Goal: Find specific page/section: Find specific page/section

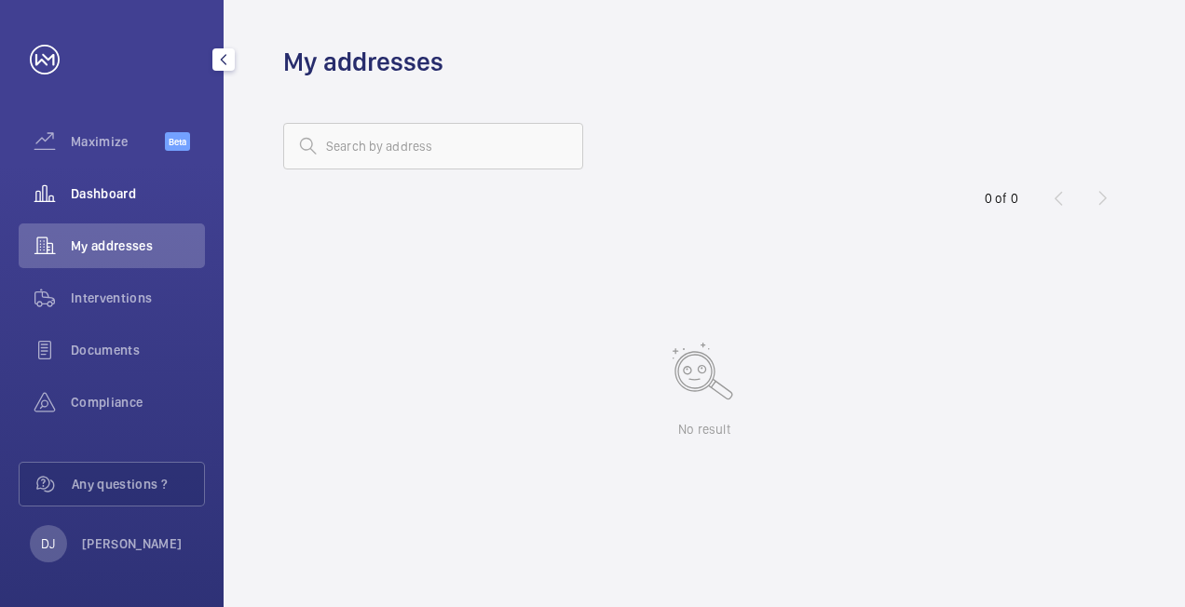
click at [182, 182] on div "Dashboard" at bounding box center [112, 193] width 186 height 45
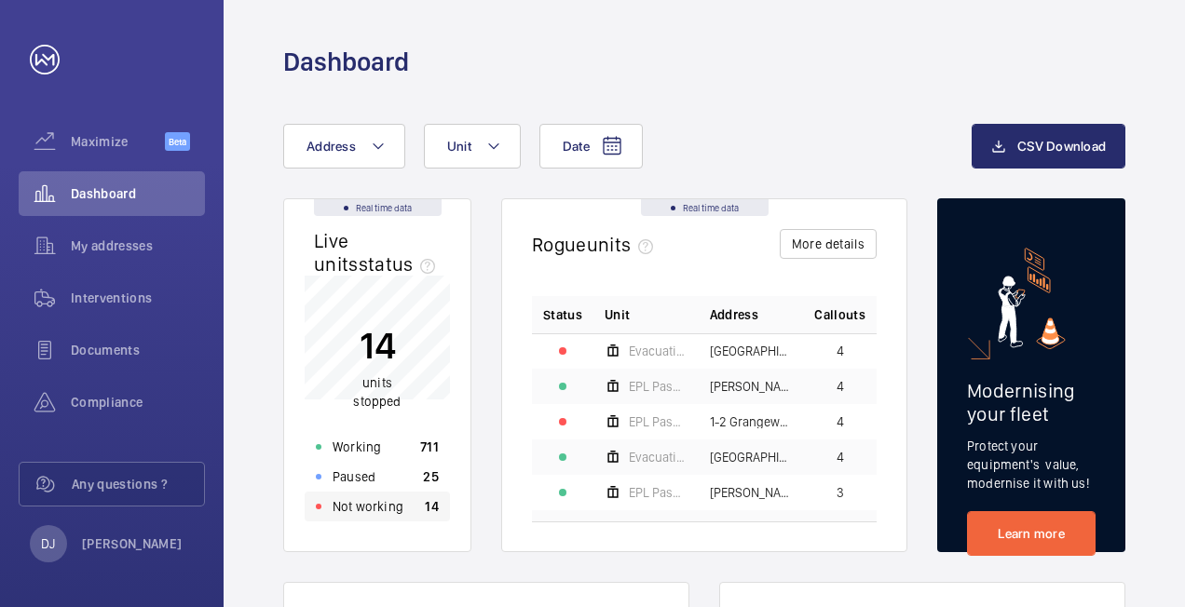
click at [439, 501] on div "Not working 14" at bounding box center [377, 507] width 145 height 30
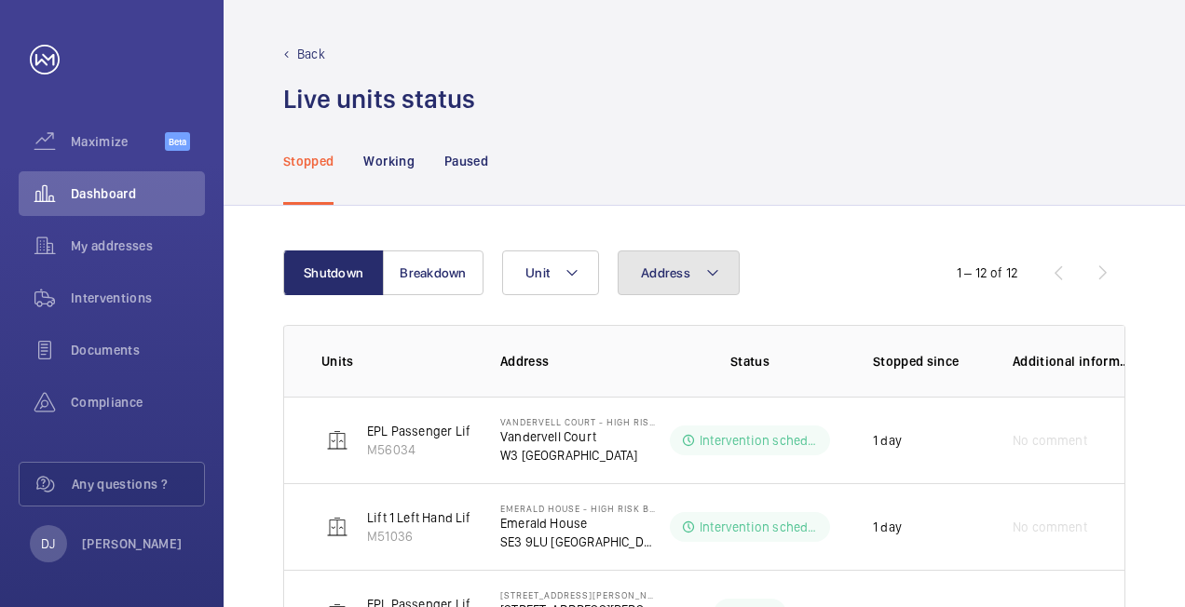
click at [667, 268] on span "Address" at bounding box center [665, 272] width 49 height 15
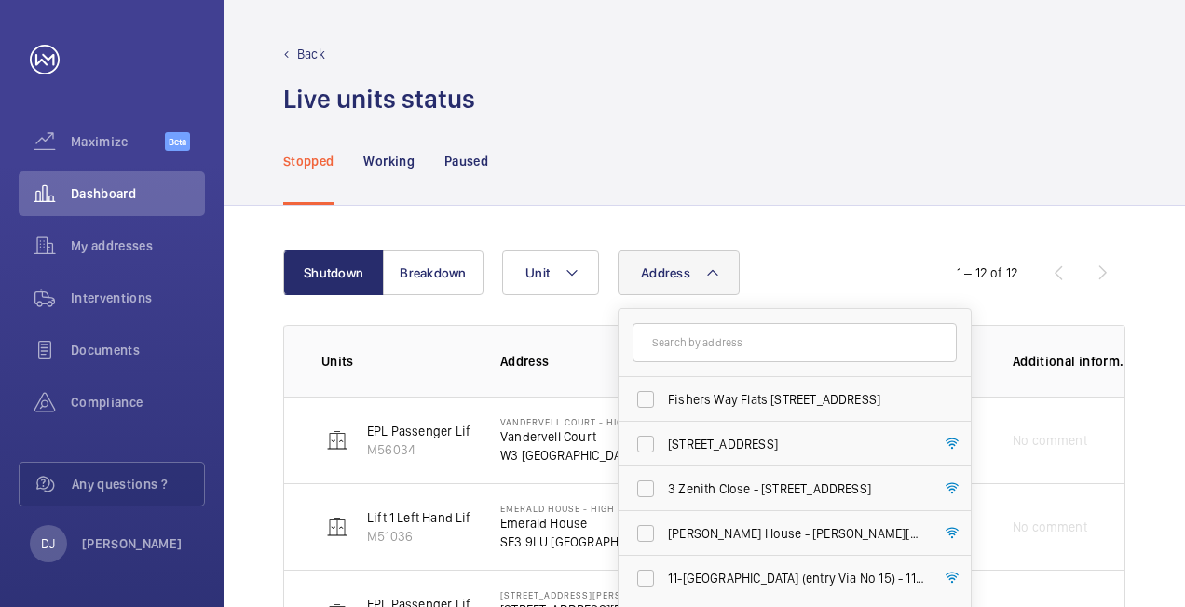
click at [713, 340] on input "text" at bounding box center [794, 342] width 324 height 39
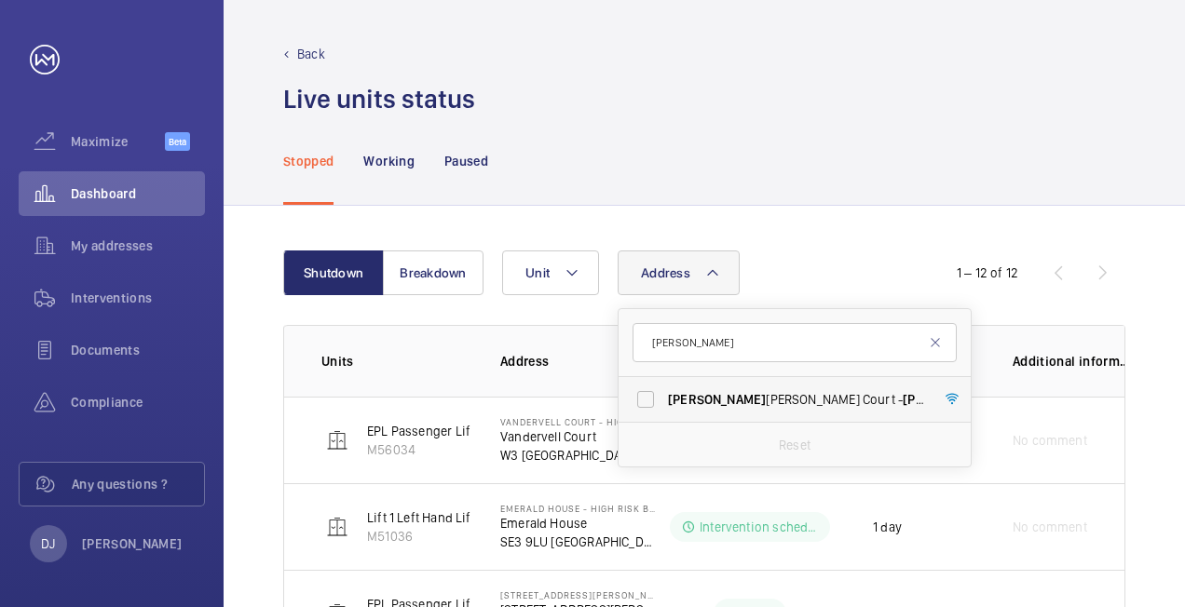
type input "[PERSON_NAME]"
click at [753, 398] on span "[PERSON_NAME][GEOGRAPHIC_DATA] - [PERSON_NAME][GEOGRAPHIC_DATA]" at bounding box center [796, 399] width 256 height 19
click at [664, 398] on input "[PERSON_NAME][GEOGRAPHIC_DATA] - [PERSON_NAME][GEOGRAPHIC_DATA]" at bounding box center [645, 399] width 37 height 37
checkbox input "true"
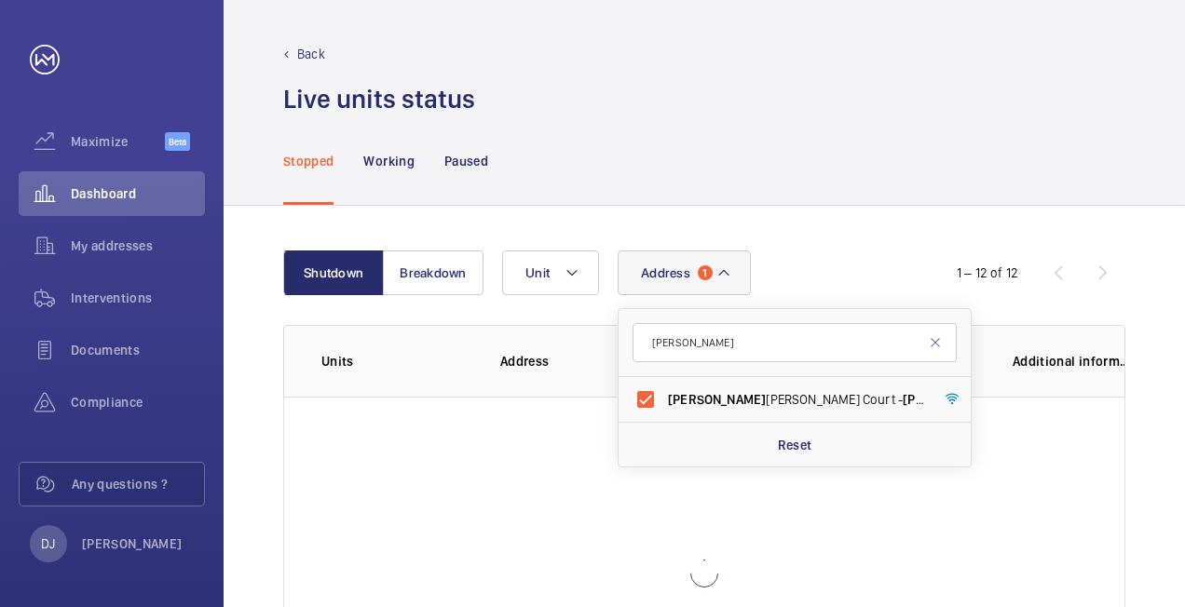
click at [813, 179] on div "Stopped Working Paused" at bounding box center [704, 160] width 842 height 88
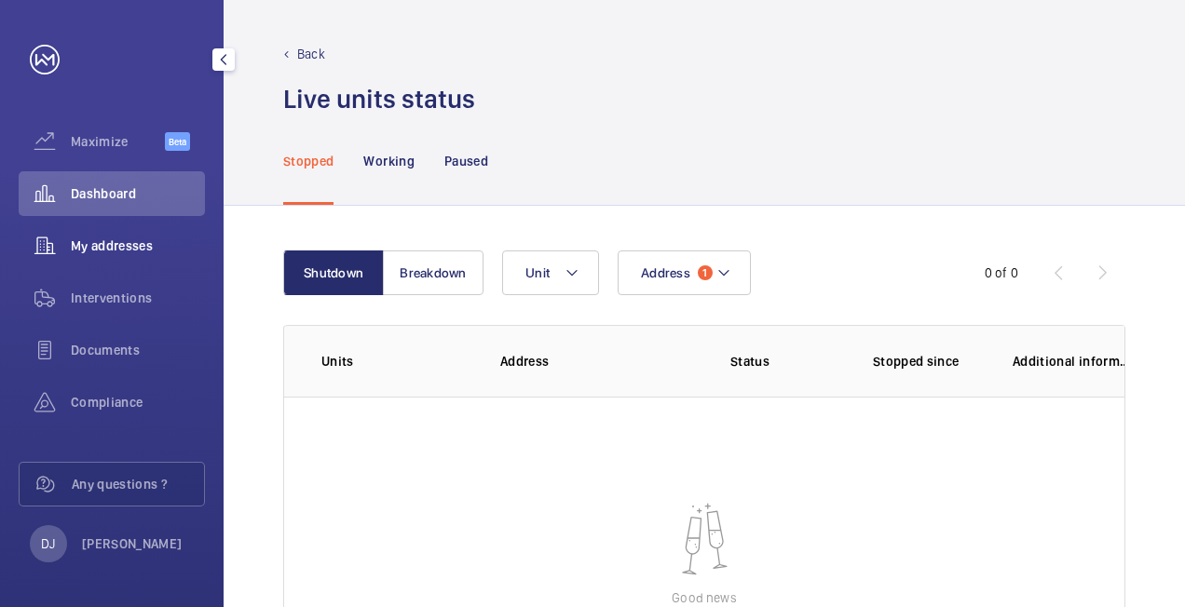
click at [131, 238] on span "My addresses" at bounding box center [138, 246] width 134 height 19
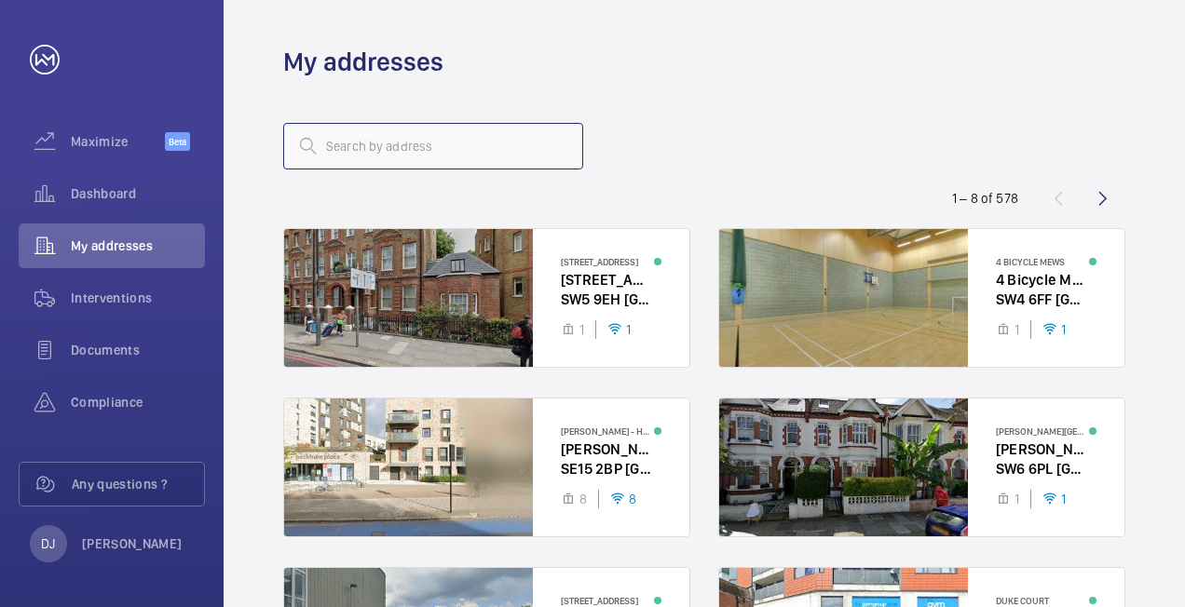
click at [441, 134] on input "text" at bounding box center [433, 146] width 300 height 47
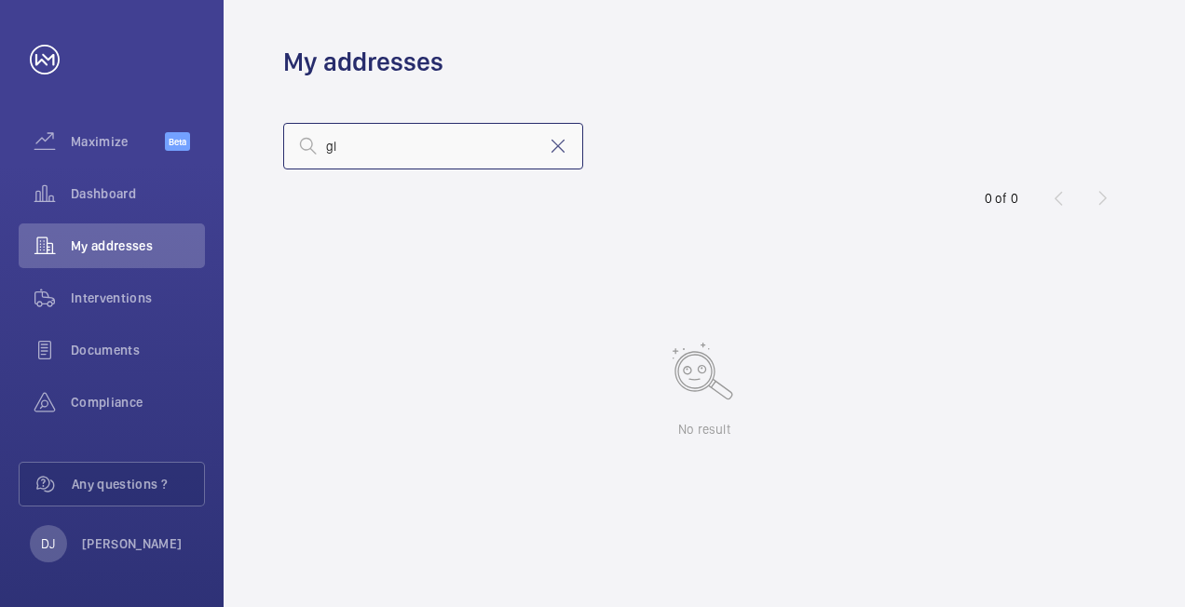
type input "g"
drag, startPoint x: 414, startPoint y: 160, endPoint x: 301, endPoint y: 147, distance: 113.5
click at [300, 147] on div "se3 9na" at bounding box center [433, 146] width 300 height 47
type input "faithful house"
click at [555, 150] on mat-icon at bounding box center [558, 146] width 22 height 22
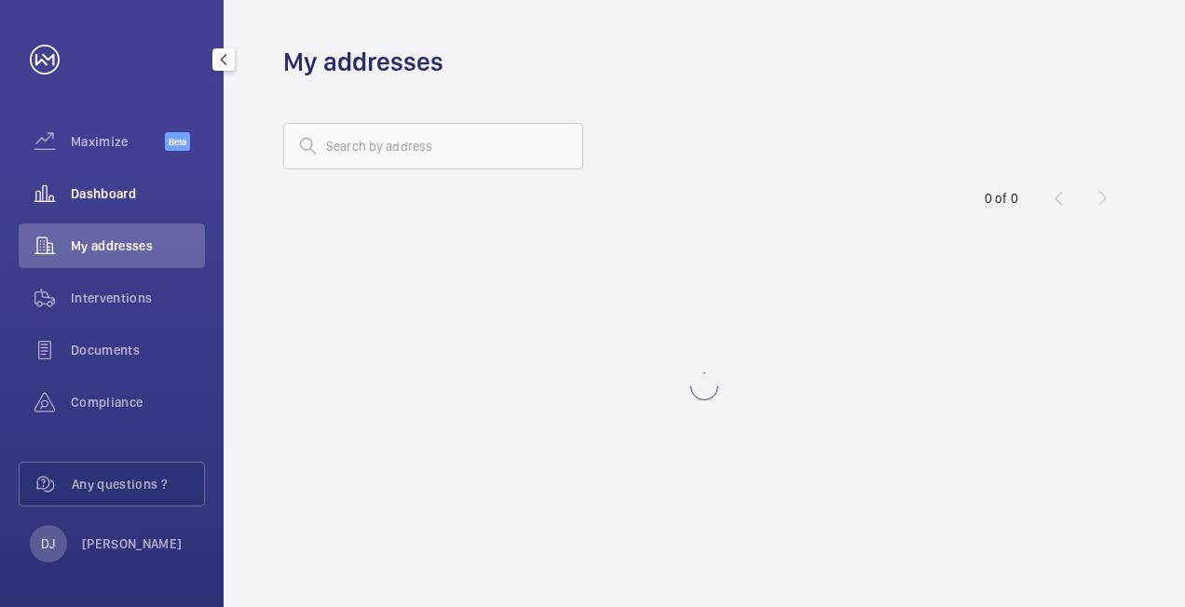
click at [102, 188] on span "Dashboard" at bounding box center [138, 193] width 134 height 19
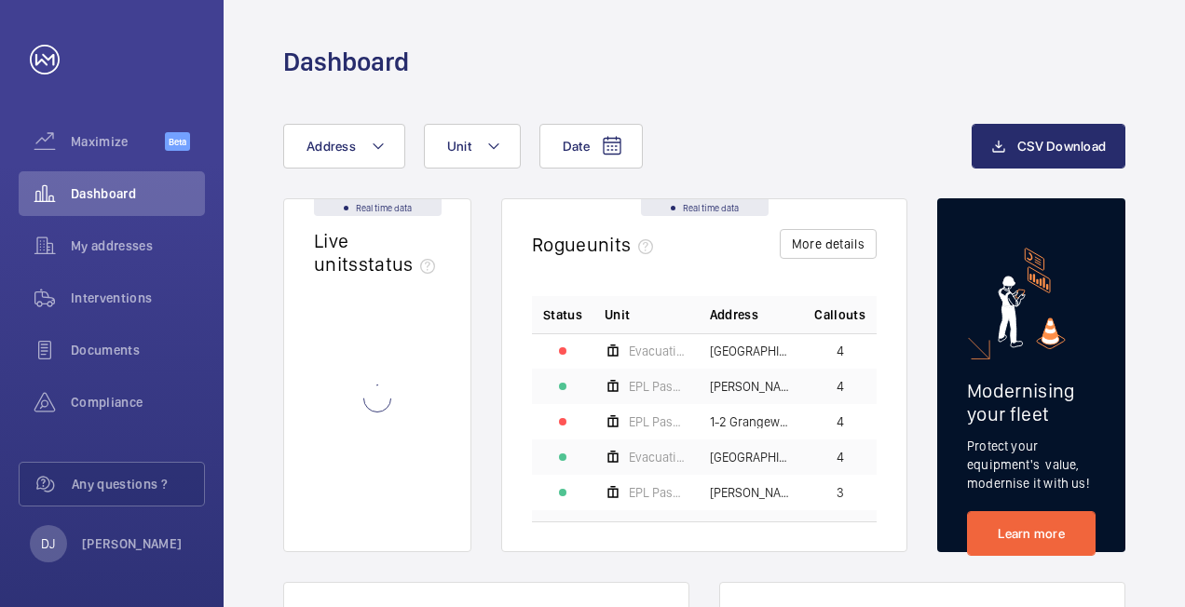
click at [377, 516] on wm-front-async-data-loader at bounding box center [377, 399] width 127 height 246
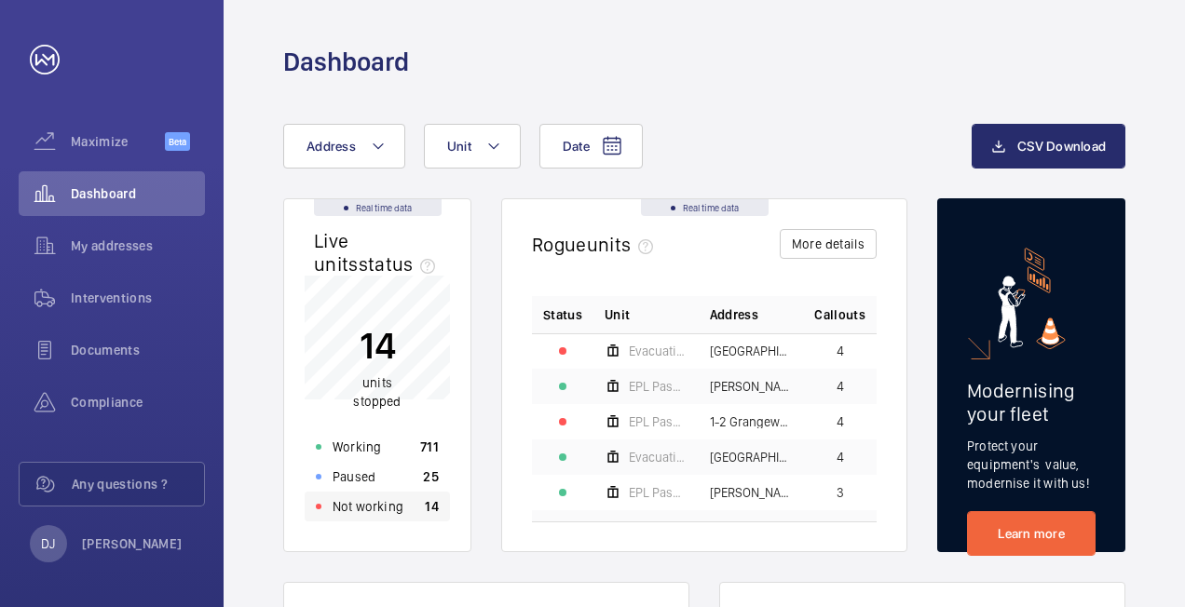
click at [406, 522] on wm-front-card-body "14 units stopped Working 711 Paused 25 Not working 14" at bounding box center [377, 414] width 186 height 276
click at [428, 506] on p "14" at bounding box center [432, 506] width 14 height 19
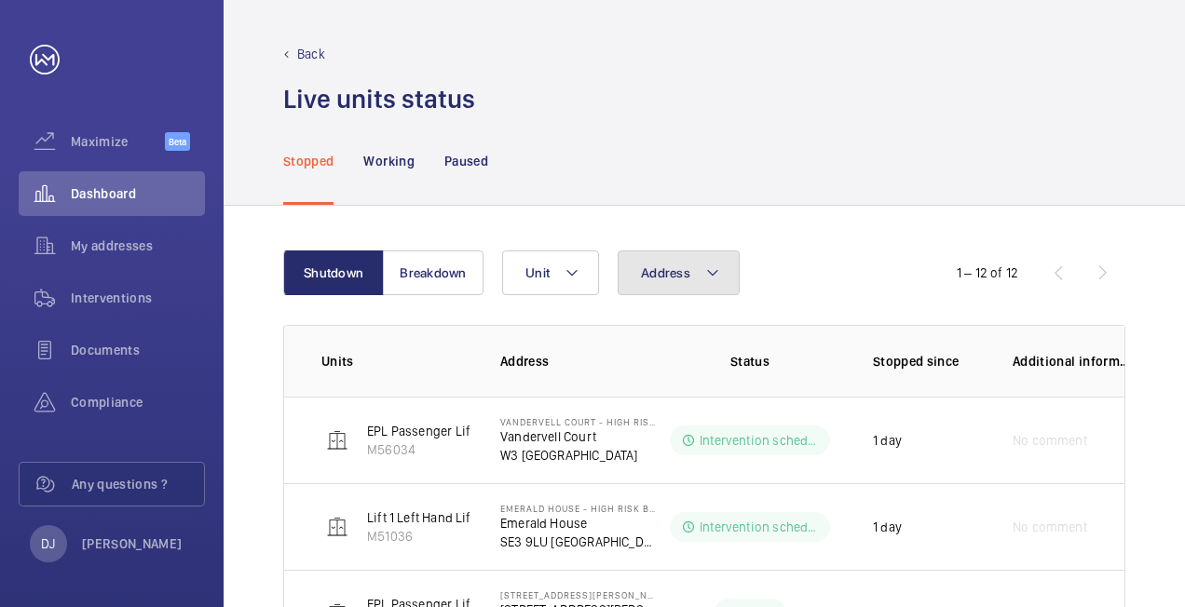
click at [658, 267] on span "Address" at bounding box center [665, 272] width 49 height 15
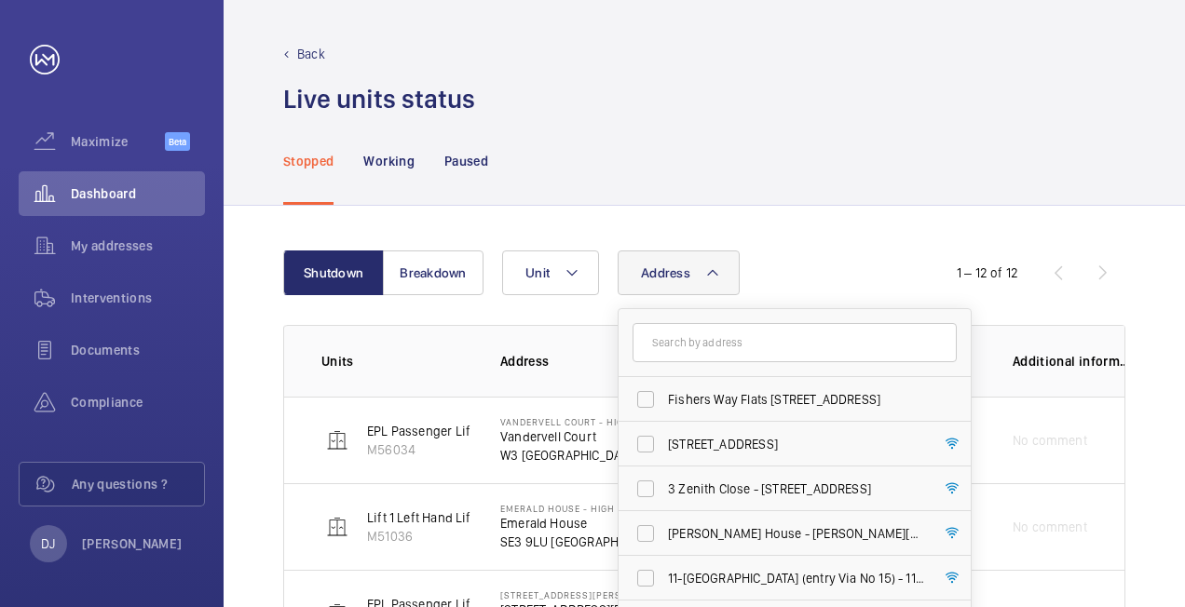
click at [708, 335] on input "text" at bounding box center [794, 342] width 324 height 39
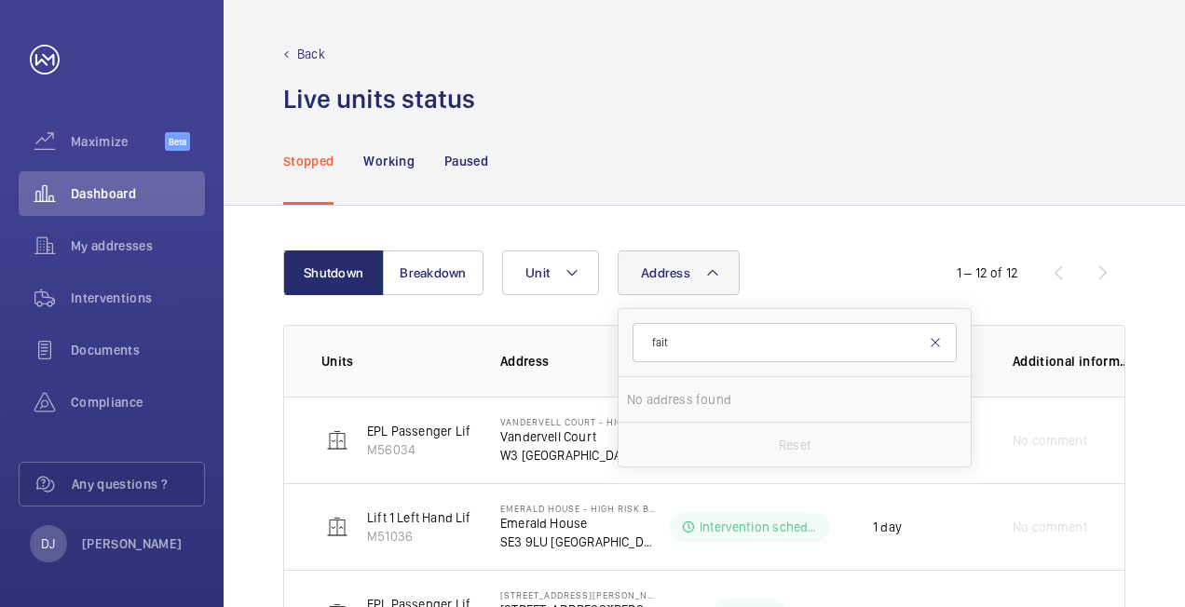
type input "fait"
click at [931, 341] on mat-icon at bounding box center [935, 342] width 15 height 15
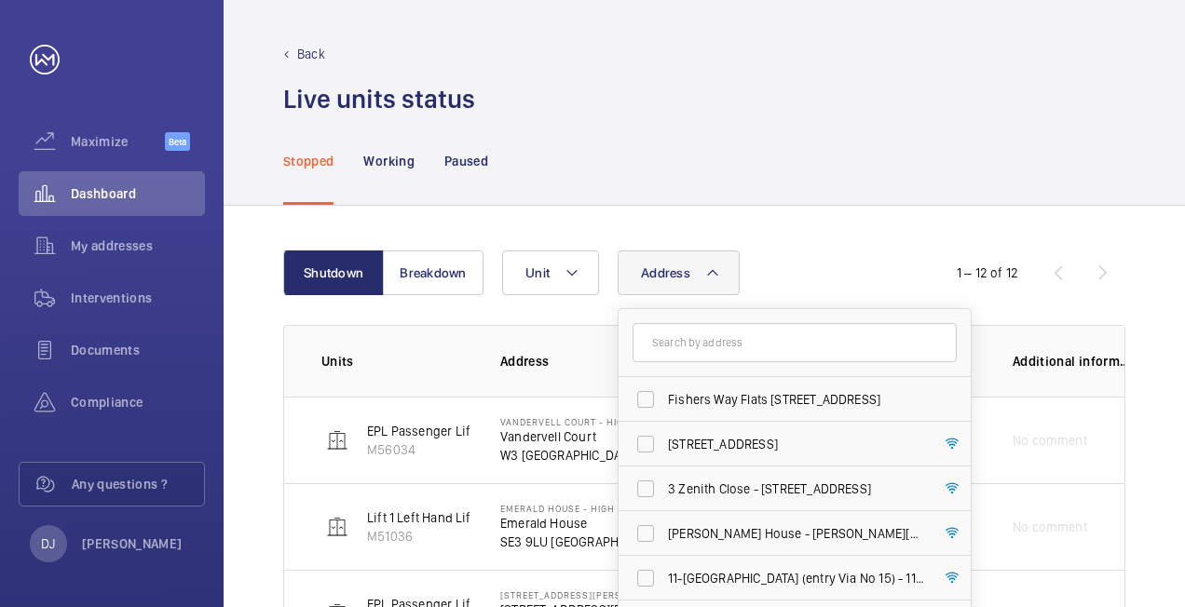
drag, startPoint x: 795, startPoint y: 235, endPoint x: 711, endPoint y: 219, distance: 86.2
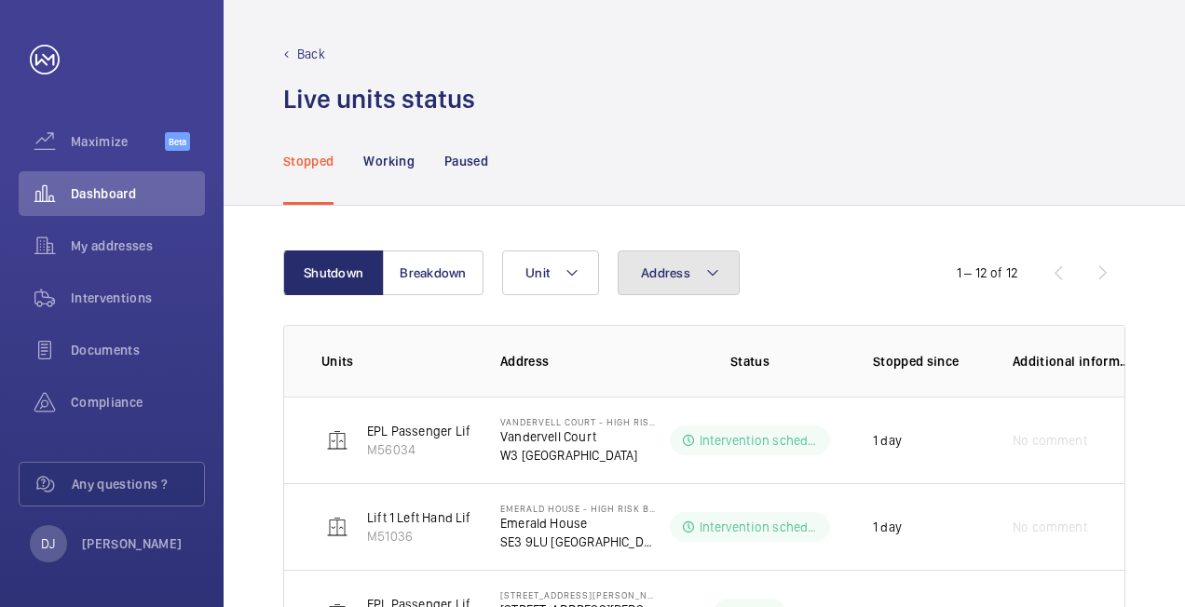
click at [691, 259] on button "Address" at bounding box center [679, 273] width 122 height 45
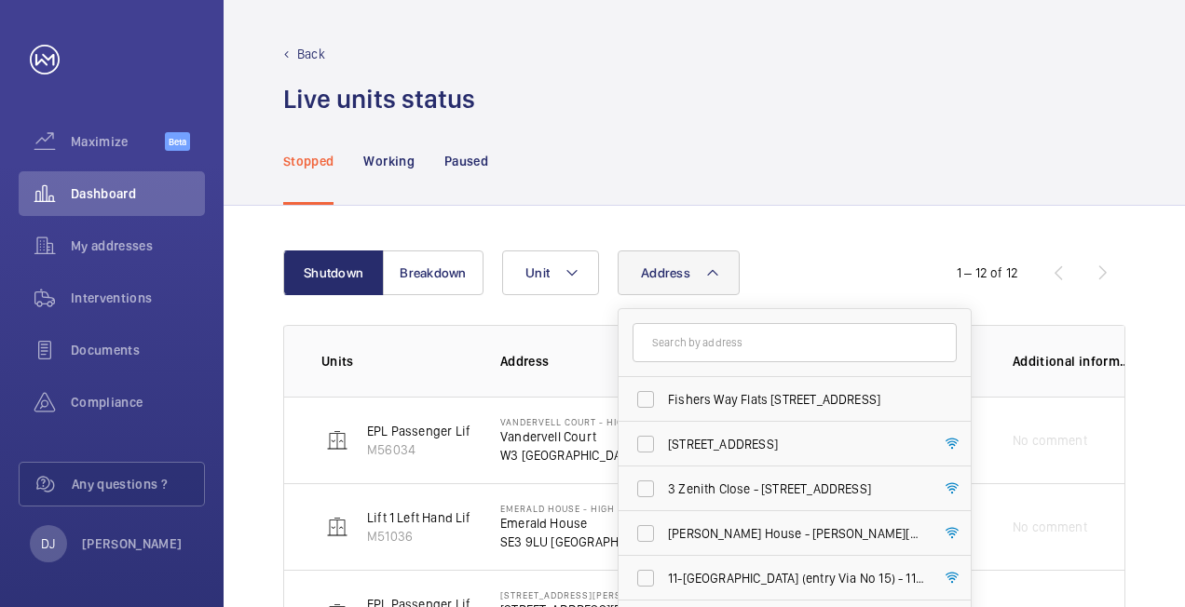
click at [687, 328] on input "text" at bounding box center [794, 342] width 324 height 39
click at [691, 337] on input "text" at bounding box center [794, 342] width 324 height 39
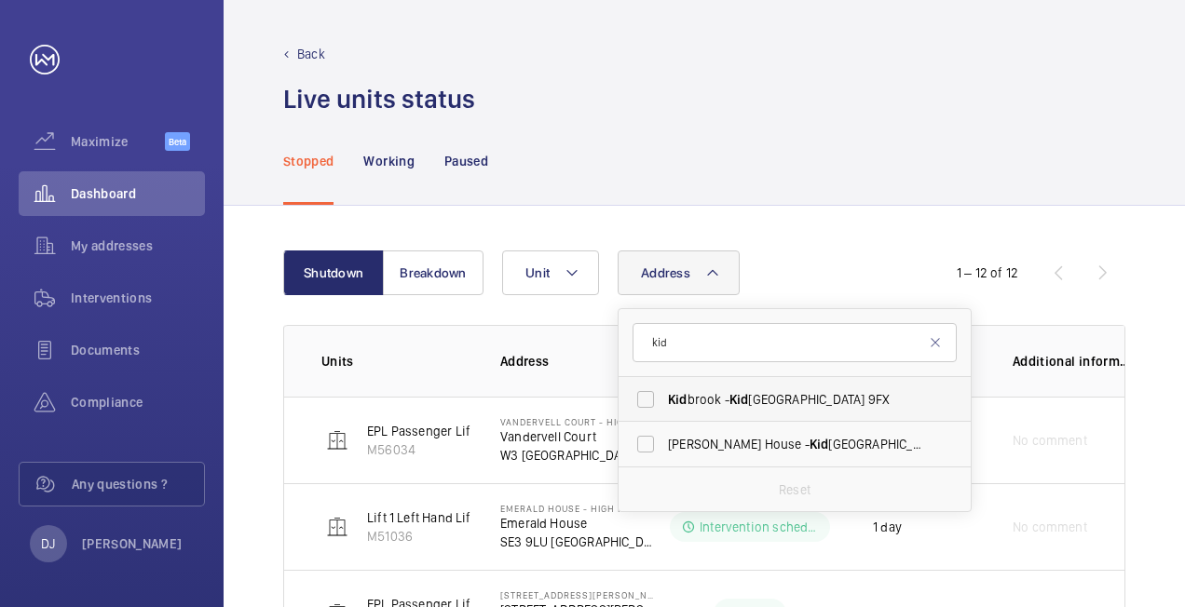
type input "kid"
click at [796, 396] on span "Kid brook - [GEOGRAPHIC_DATA]" at bounding box center [796, 399] width 256 height 19
click at [664, 396] on input "Kid brook - [GEOGRAPHIC_DATA]" at bounding box center [645, 399] width 37 height 37
checkbox input "true"
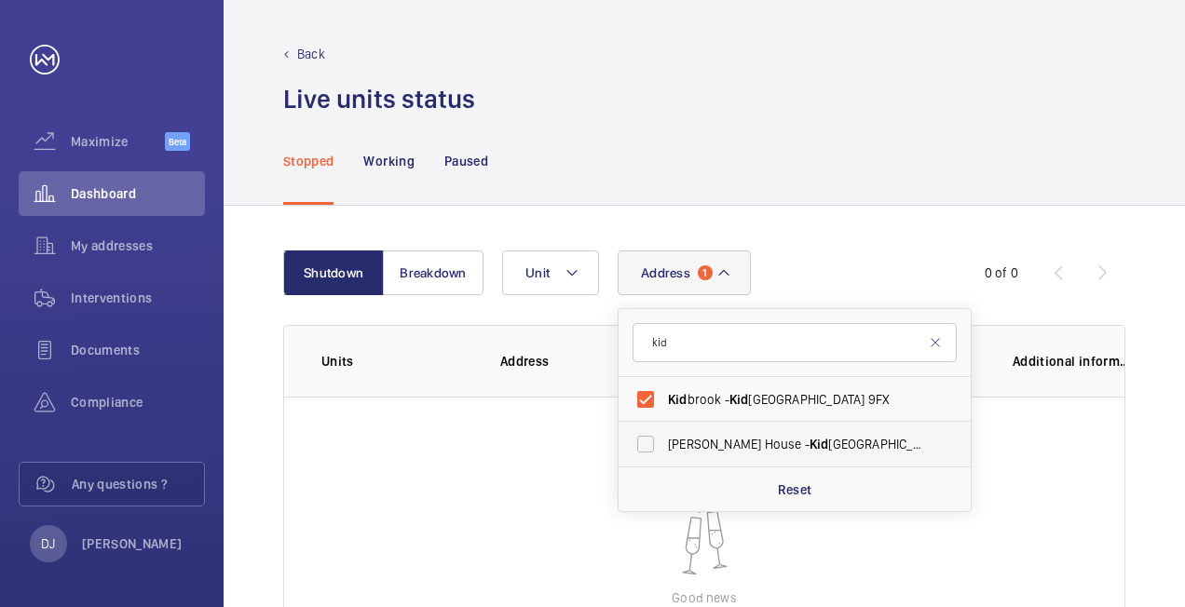
click at [753, 435] on span "[PERSON_NAME][GEOGRAPHIC_DATA] - Kid [STREET_ADDRESS][PERSON_NAME][PERSON_NAME]" at bounding box center [796, 444] width 256 height 19
click at [664, 434] on input "[PERSON_NAME][GEOGRAPHIC_DATA] - Kid [STREET_ADDRESS][PERSON_NAME][PERSON_NAME]" at bounding box center [645, 444] width 37 height 37
checkbox input "true"
click at [909, 89] on div "Live units status﻿" at bounding box center [704, 99] width 842 height 34
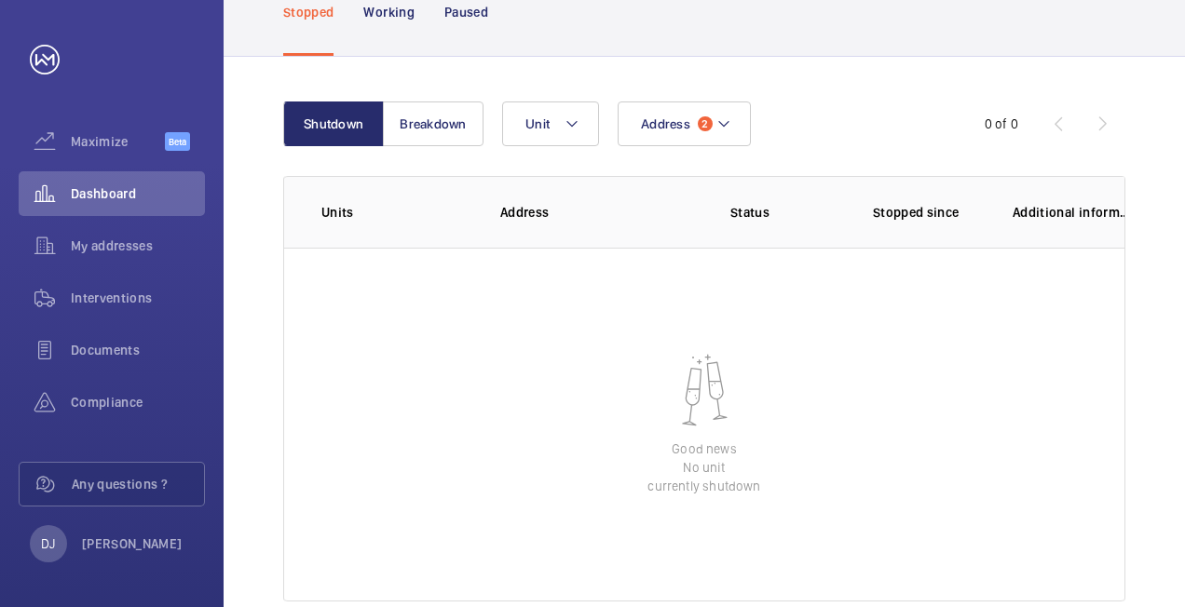
scroll to position [186, 0]
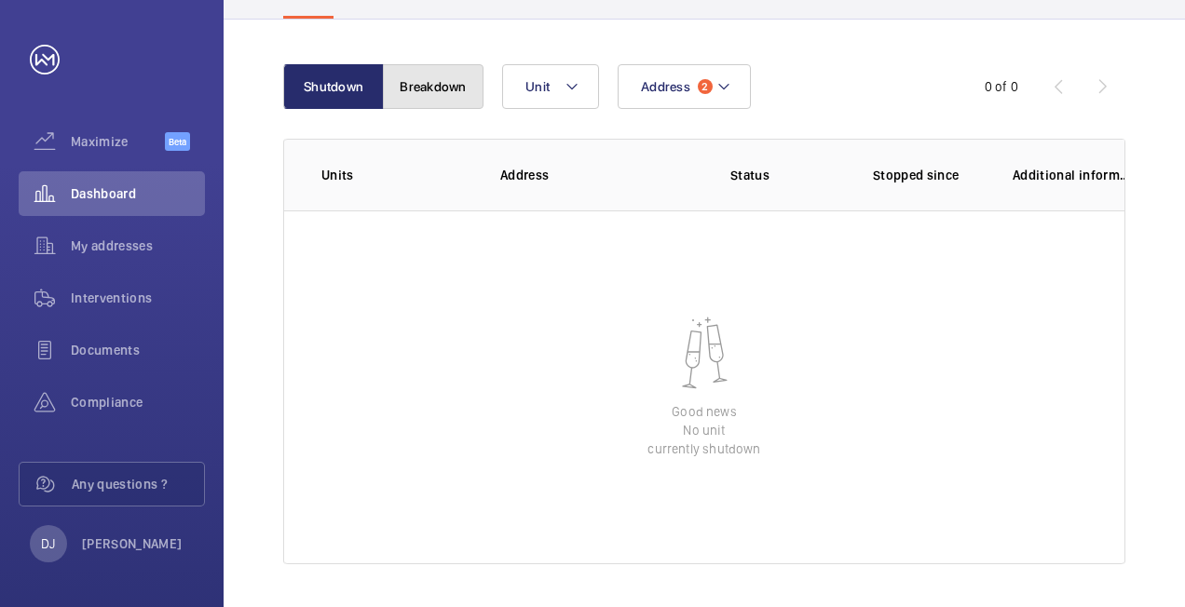
click at [410, 99] on button "Breakdown" at bounding box center [433, 86] width 101 height 45
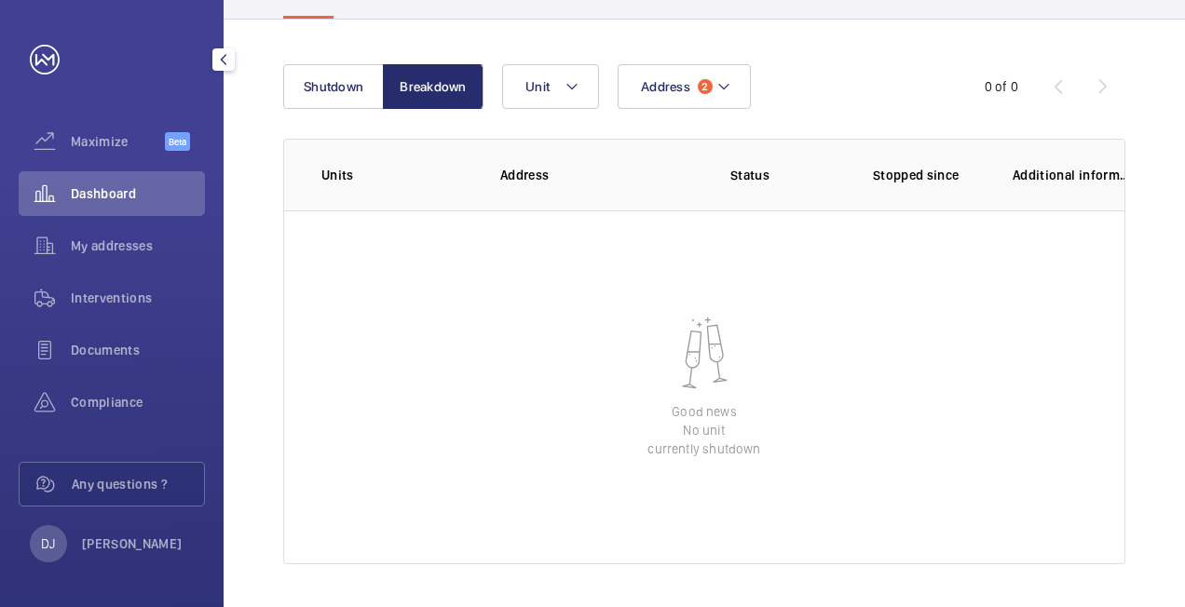
click at [140, 220] on div "Dashboard" at bounding box center [112, 197] width 186 height 52
click at [129, 230] on div "My addresses" at bounding box center [112, 246] width 186 height 45
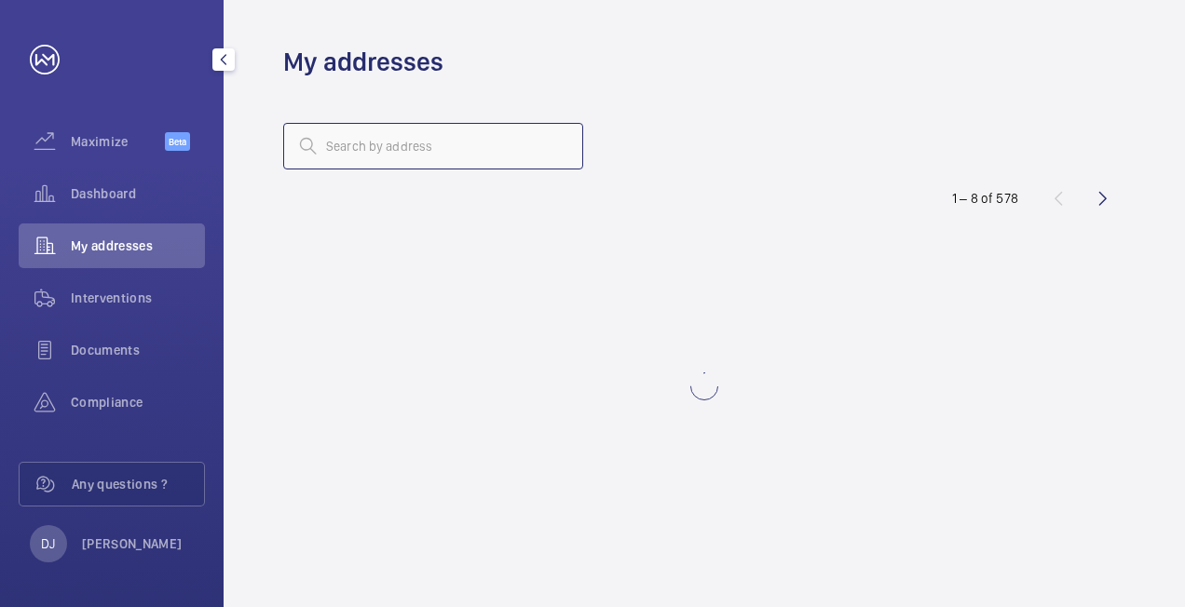
click at [475, 149] on input "text" at bounding box center [433, 146] width 300 height 47
type input "kidbrooke house"
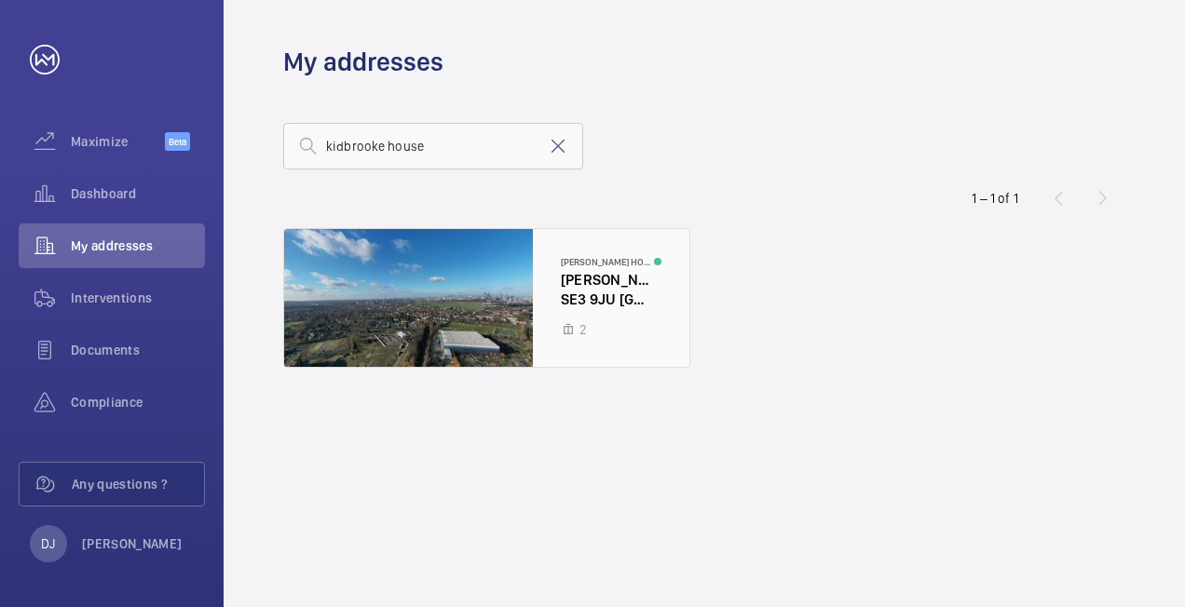
click at [591, 278] on div at bounding box center [486, 298] width 405 height 138
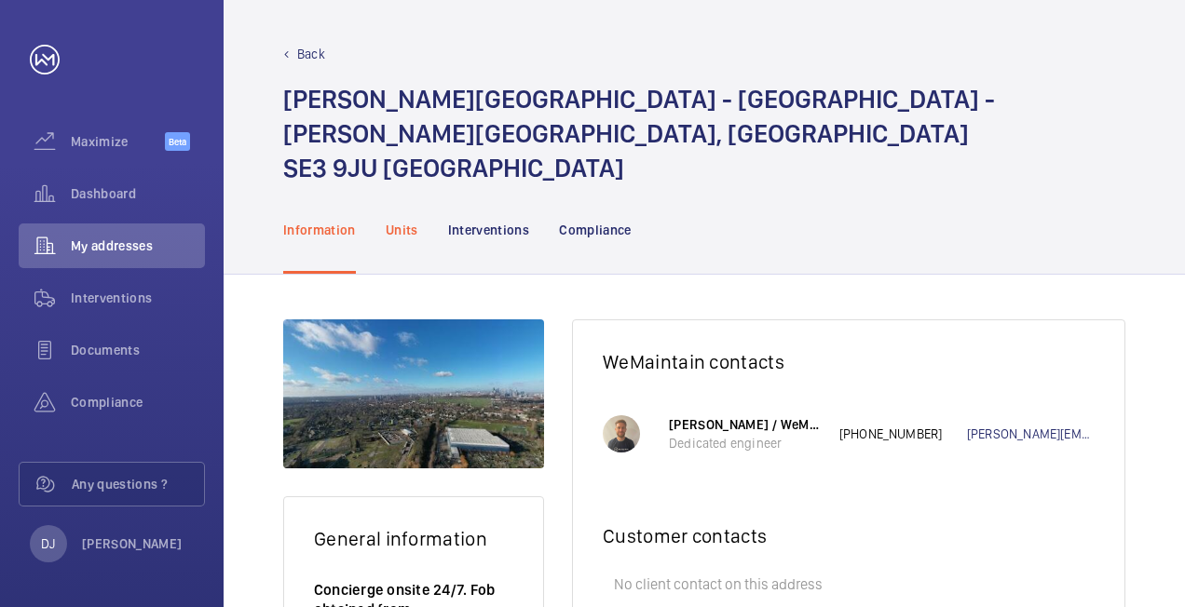
click at [393, 221] on p "Units" at bounding box center [402, 230] width 33 height 19
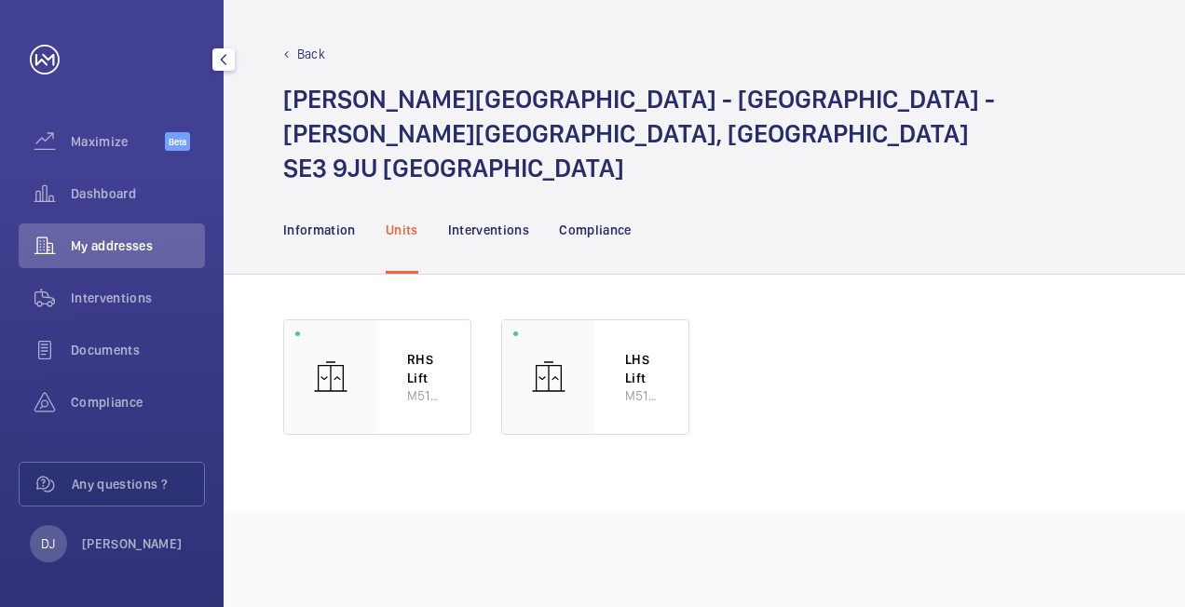
drag, startPoint x: 92, startPoint y: 238, endPoint x: 123, endPoint y: 237, distance: 30.8
click at [93, 238] on span "My addresses" at bounding box center [138, 246] width 134 height 19
click at [115, 179] on div "Dashboard" at bounding box center [112, 193] width 186 height 45
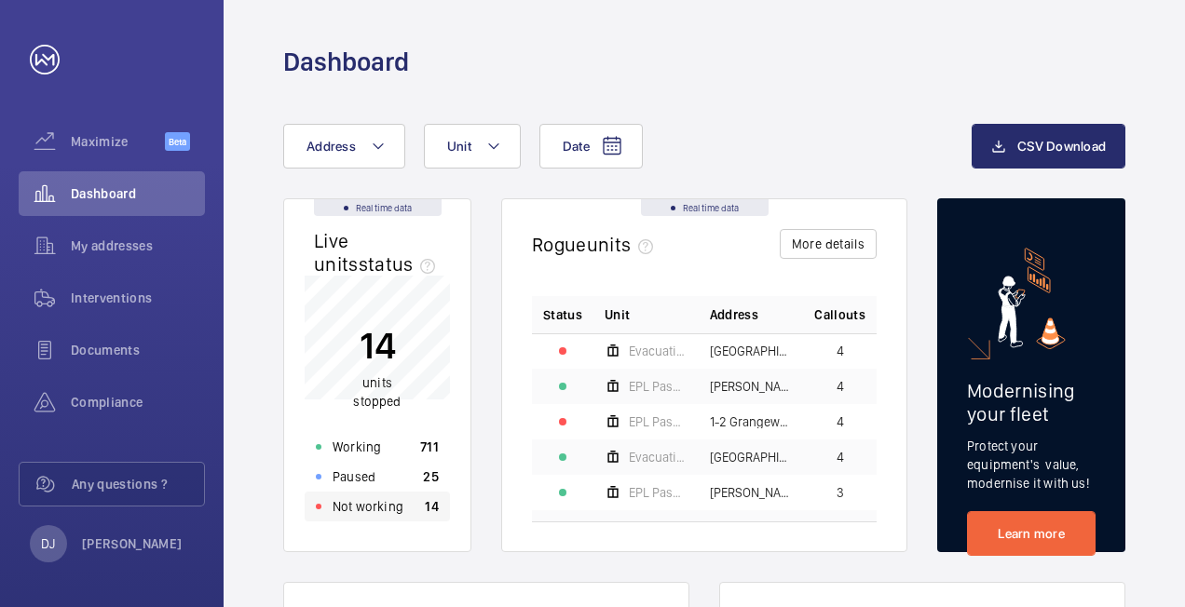
click at [378, 516] on div "Not working 14" at bounding box center [377, 507] width 145 height 30
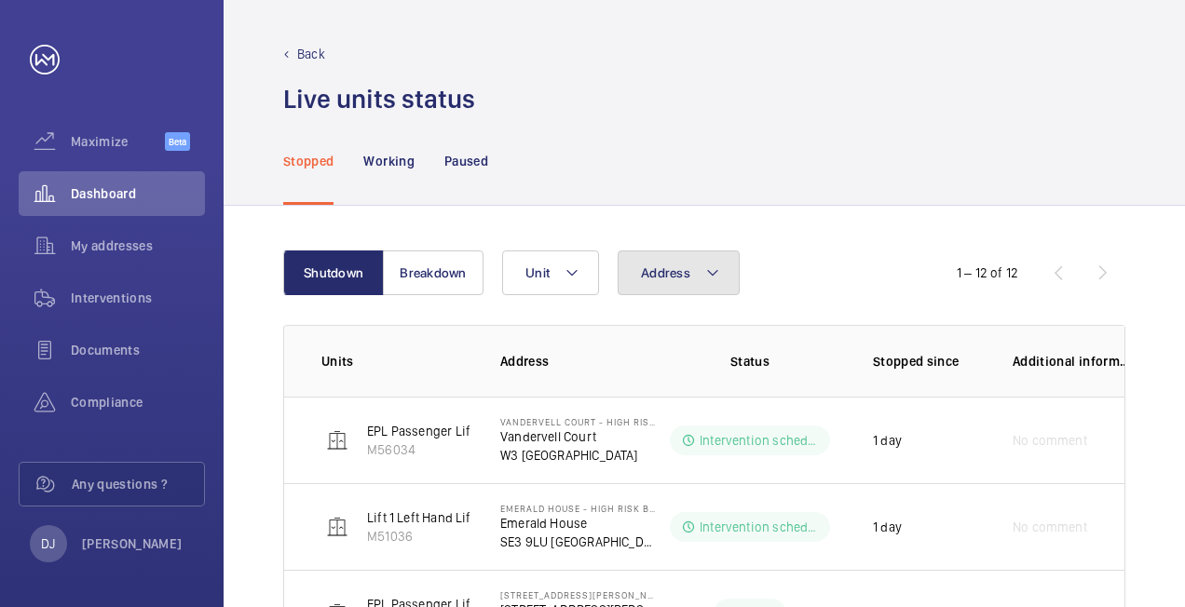
click at [673, 279] on span "Address" at bounding box center [665, 272] width 49 height 15
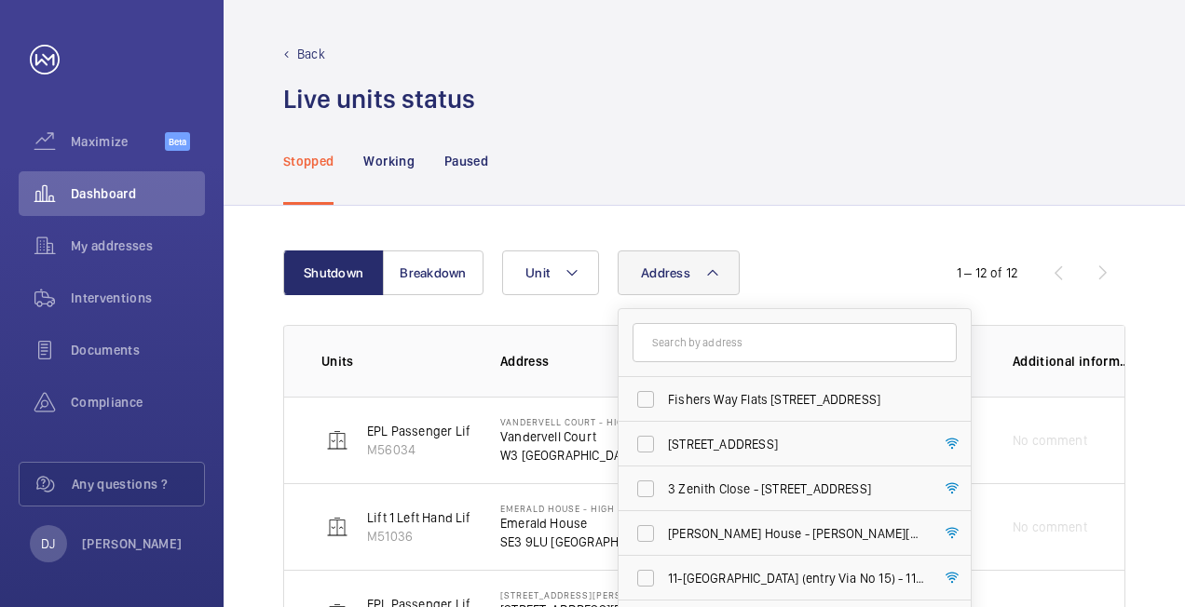
click at [674, 352] on input "text" at bounding box center [794, 342] width 324 height 39
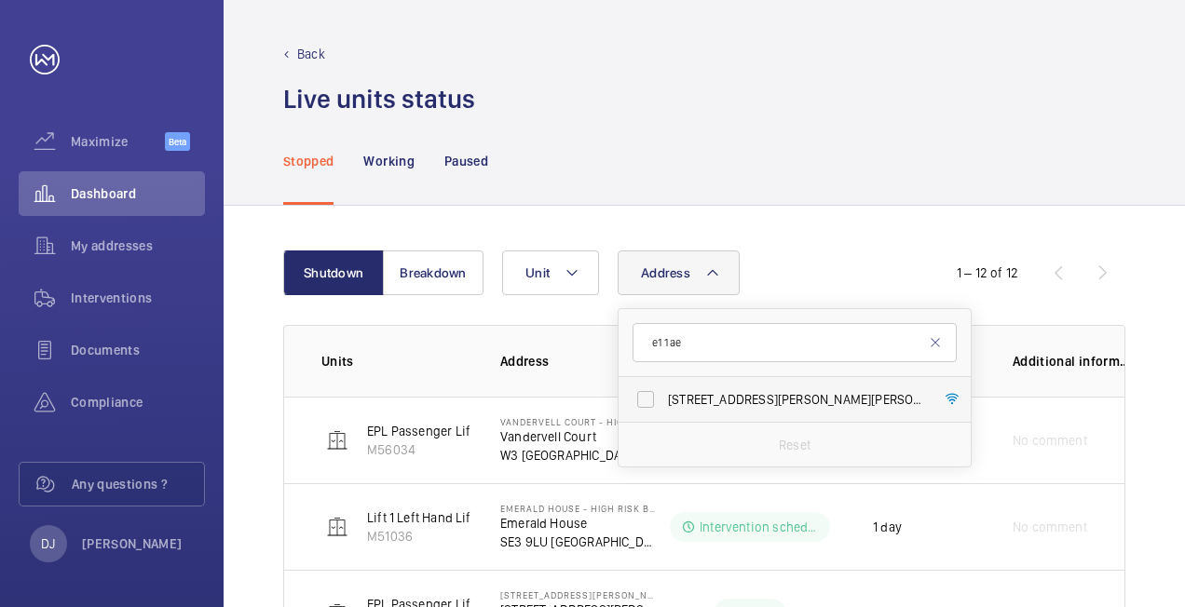
type input "e1 1ae"
click at [812, 408] on label "[STREET_ADDRESS][PERSON_NAME][PERSON_NAME]" at bounding box center [780, 399] width 324 height 45
click at [664, 408] on input "[STREET_ADDRESS][PERSON_NAME][PERSON_NAME]" at bounding box center [645, 399] width 37 height 37
checkbox input "true"
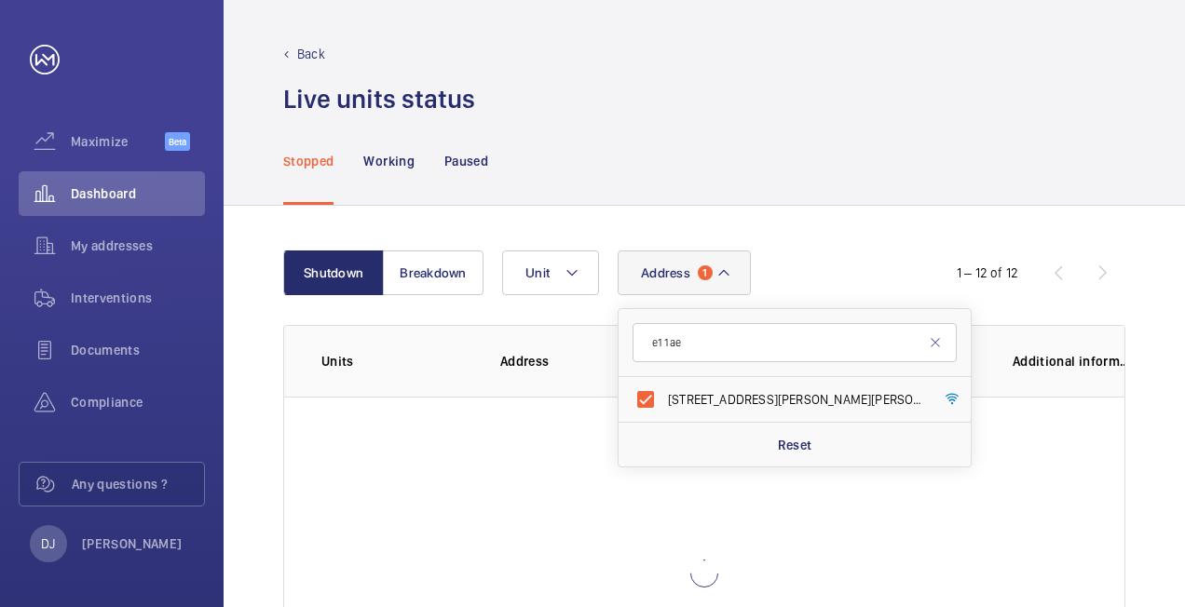
click at [808, 258] on div "Address [STREET_ADDRESS][PERSON_NAME][PERSON_NAME] Reset Unit" at bounding box center [702, 273] width 400 height 45
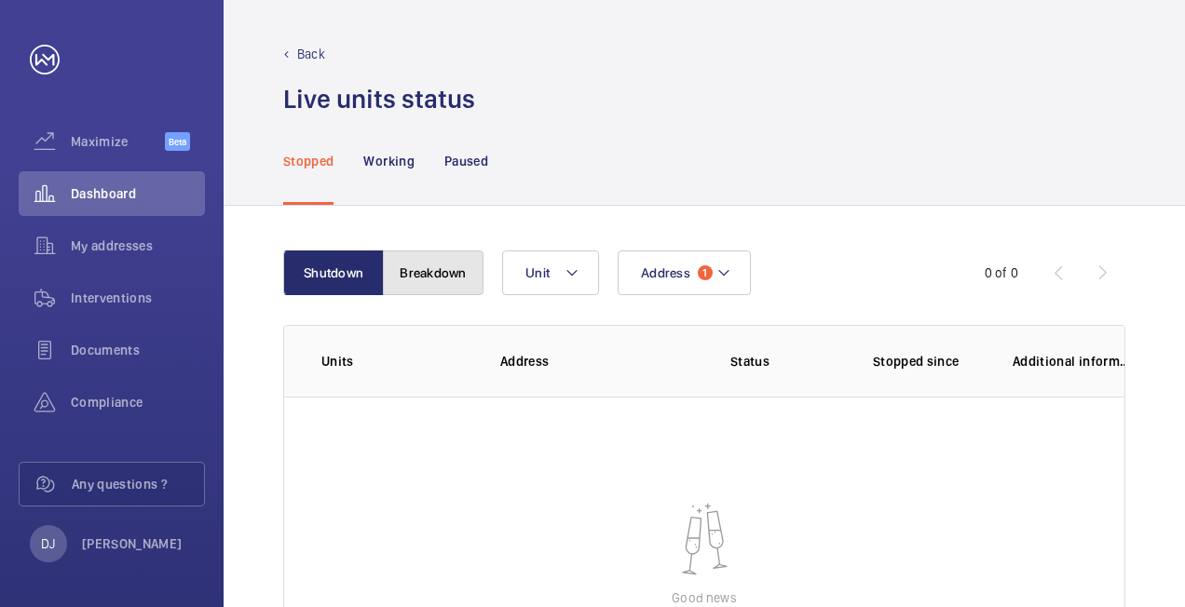
click at [424, 263] on button "Breakdown" at bounding box center [433, 273] width 101 height 45
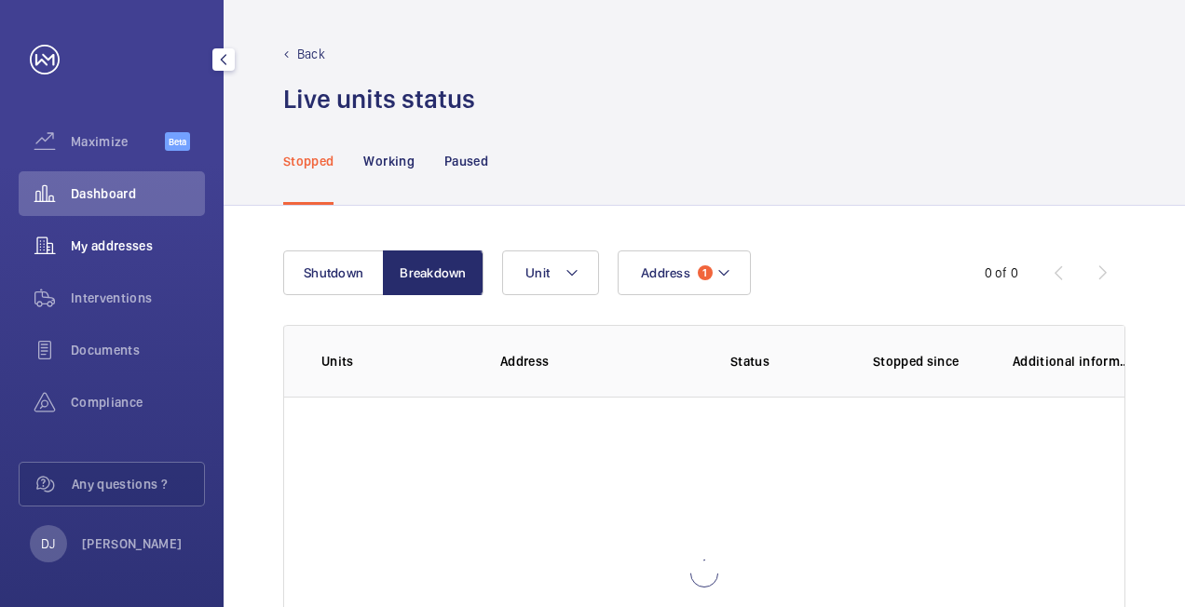
click at [86, 253] on span "My addresses" at bounding box center [138, 246] width 134 height 19
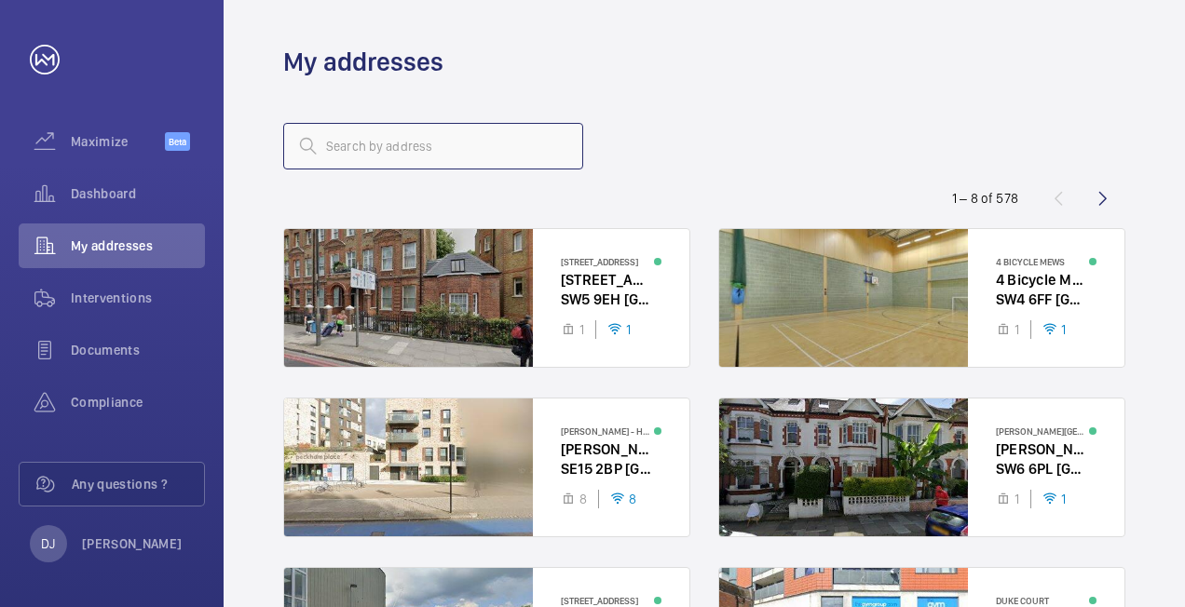
click at [433, 143] on input "text" at bounding box center [433, 146] width 300 height 47
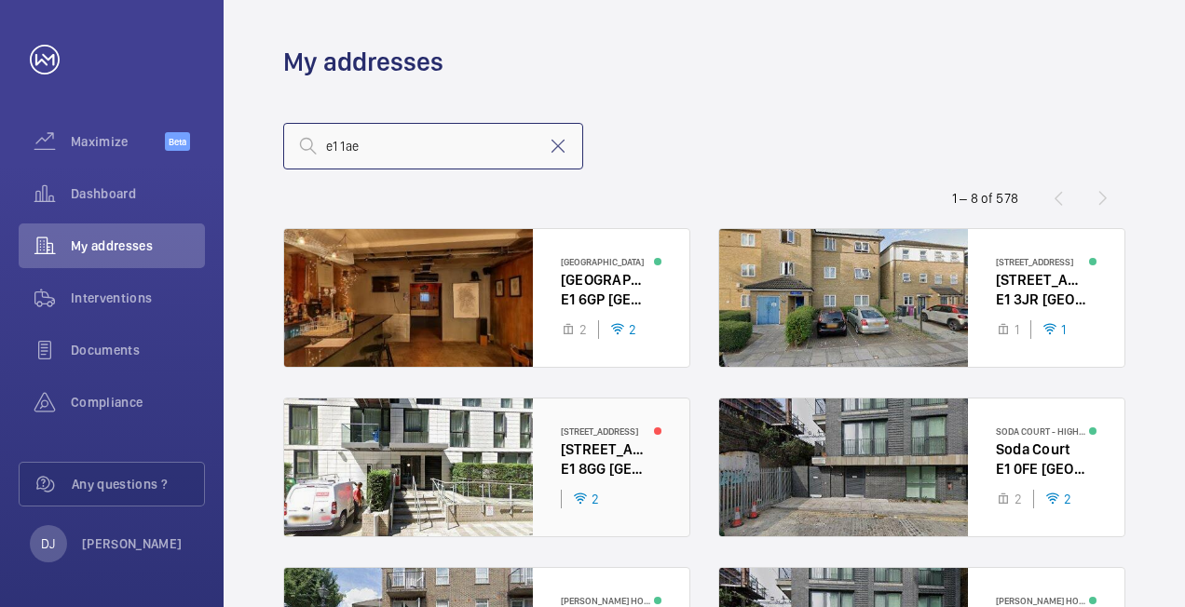
drag, startPoint x: 439, startPoint y: 152, endPoint x: 574, endPoint y: 448, distance: 325.5
click at [439, 151] on input "e1 1ae" at bounding box center [433, 146] width 300 height 47
drag, startPoint x: 418, startPoint y: 150, endPoint x: 330, endPoint y: 147, distance: 88.5
click at [330, 147] on input "e1 1ae" at bounding box center [433, 146] width 300 height 47
type input "e"
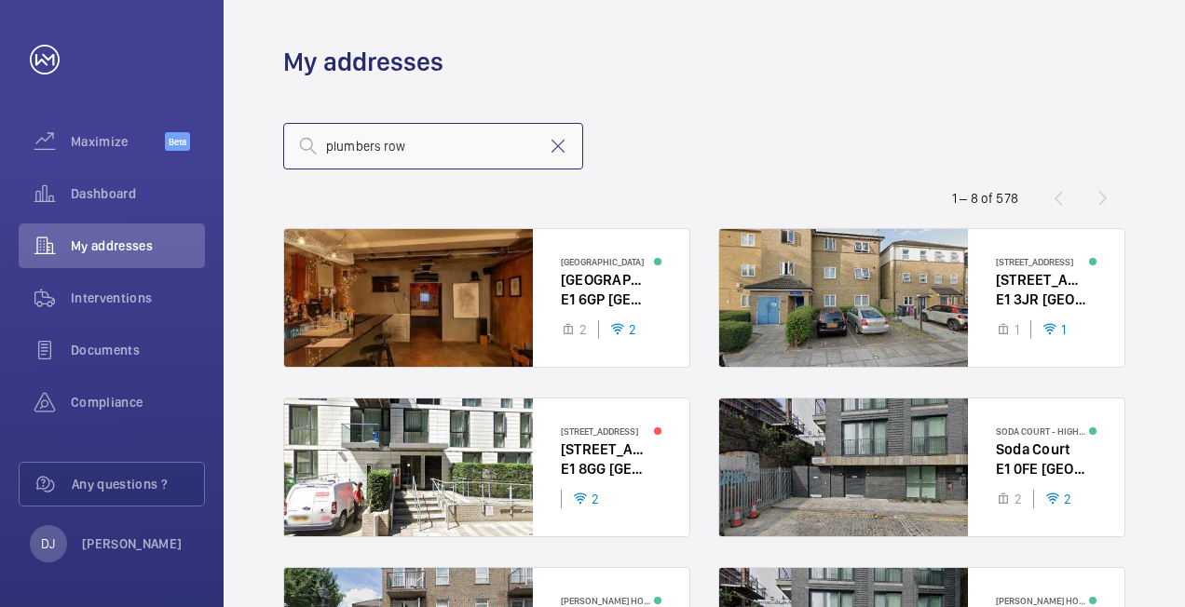
type input "plumbers row"
click at [558, 145] on mat-icon at bounding box center [558, 146] width 22 height 22
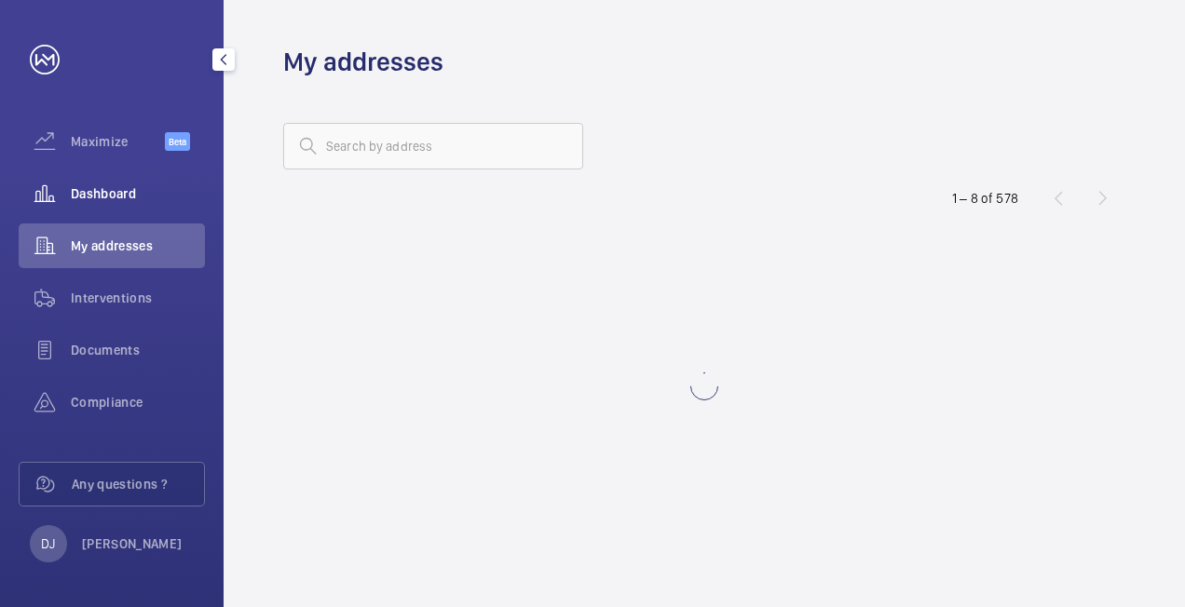
click at [127, 181] on div "Dashboard" at bounding box center [112, 193] width 186 height 45
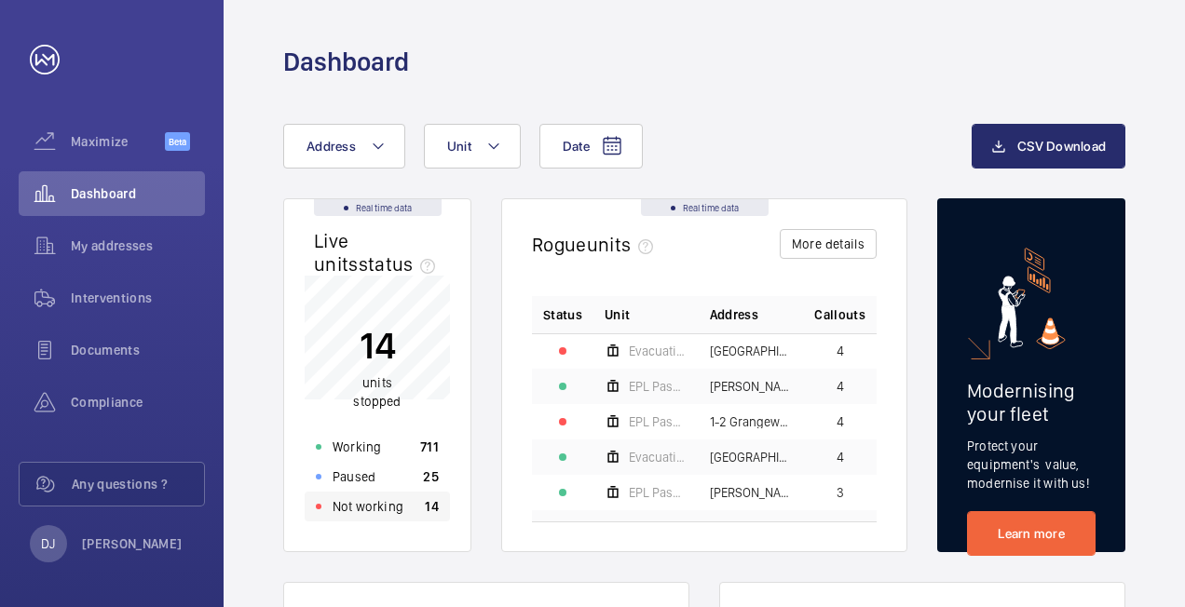
click at [414, 516] on div "Not working 14" at bounding box center [377, 507] width 145 height 30
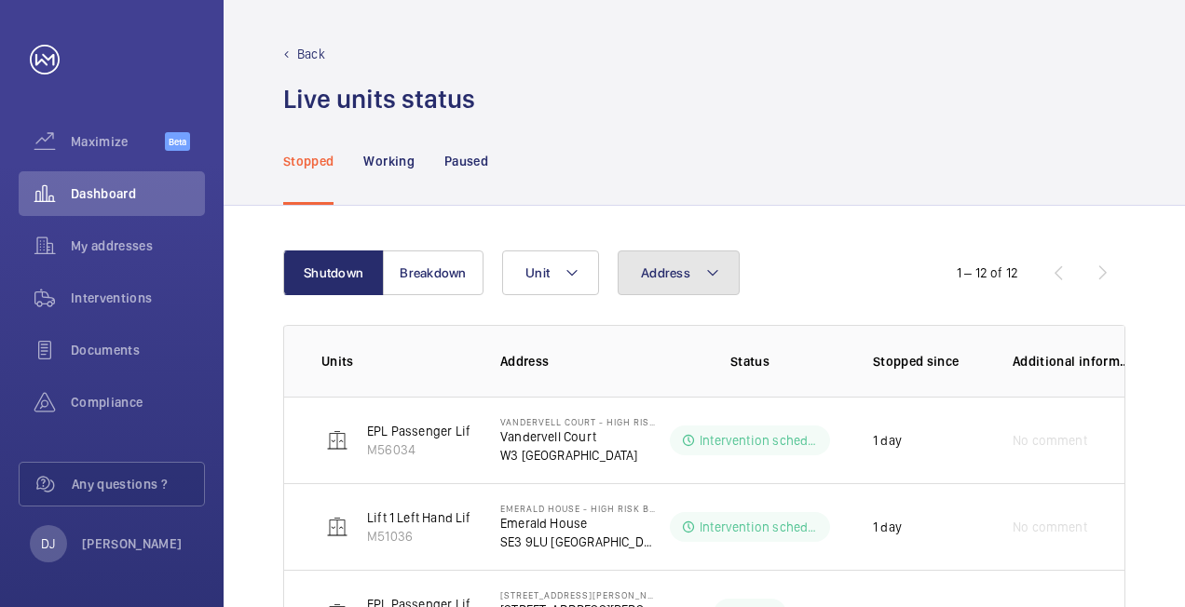
click at [693, 292] on button "Address" at bounding box center [679, 273] width 122 height 45
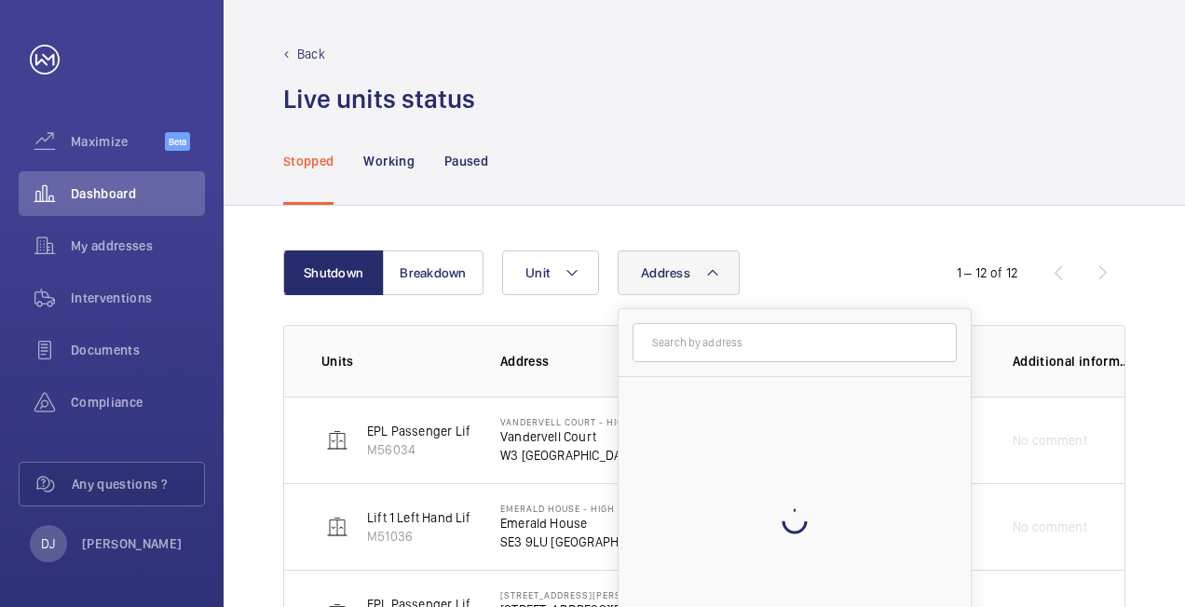
click at [719, 343] on input "text" at bounding box center [794, 342] width 324 height 39
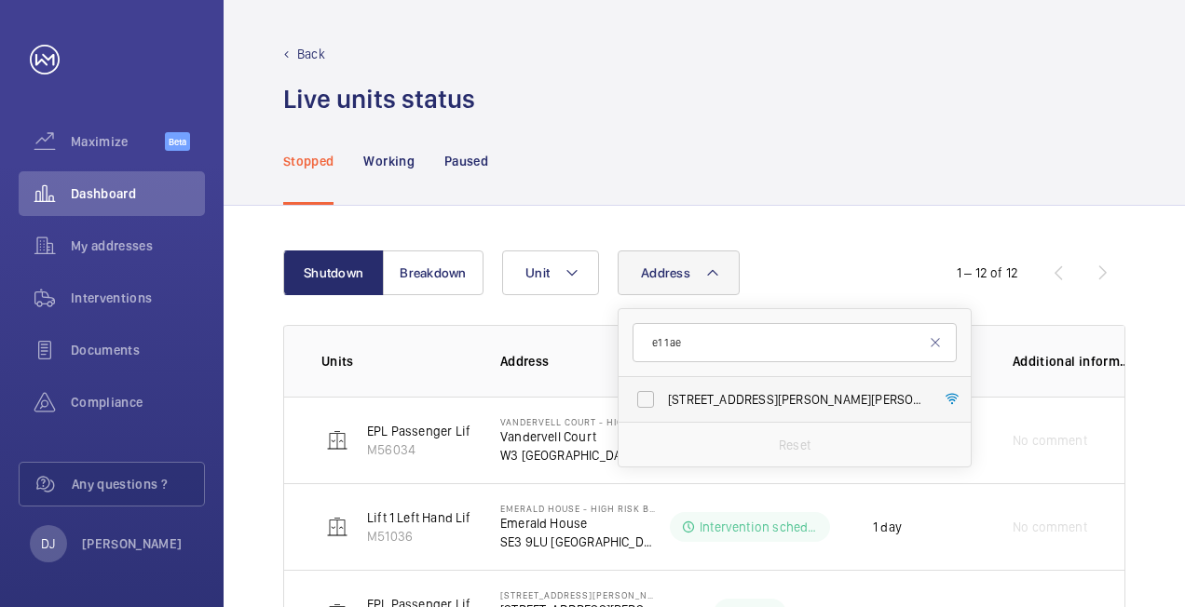
type input "e1 1ae"
click at [781, 411] on label "[STREET_ADDRESS][PERSON_NAME][PERSON_NAME]" at bounding box center [780, 399] width 324 height 45
click at [664, 411] on input "[STREET_ADDRESS][PERSON_NAME][PERSON_NAME]" at bounding box center [645, 399] width 37 height 37
checkbox input "true"
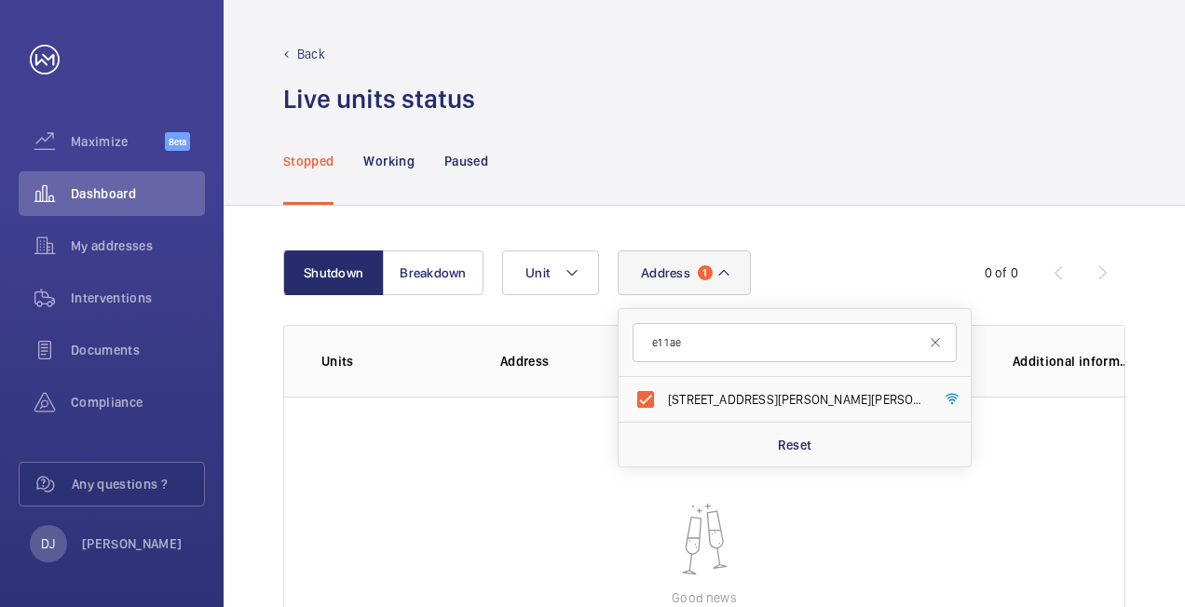
click at [818, 233] on div "Shutdown Breakdown Address [STREET_ADDRESS][PERSON_NAME][PERSON_NAME] Reset Uni…" at bounding box center [704, 501] width 961 height 590
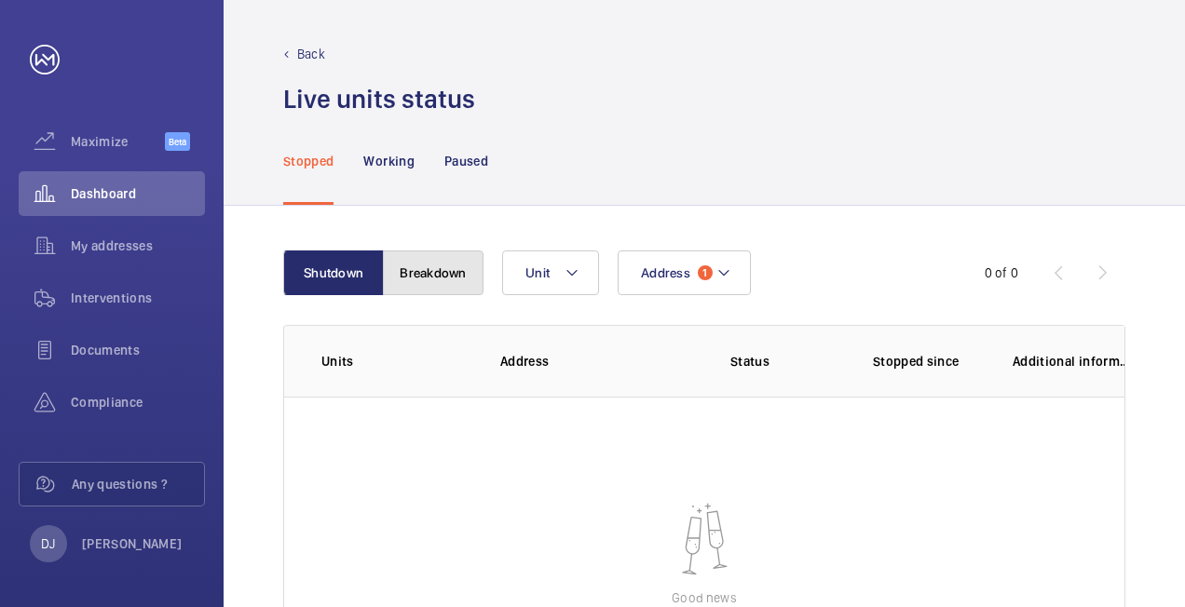
click at [445, 266] on button "Breakdown" at bounding box center [433, 273] width 101 height 45
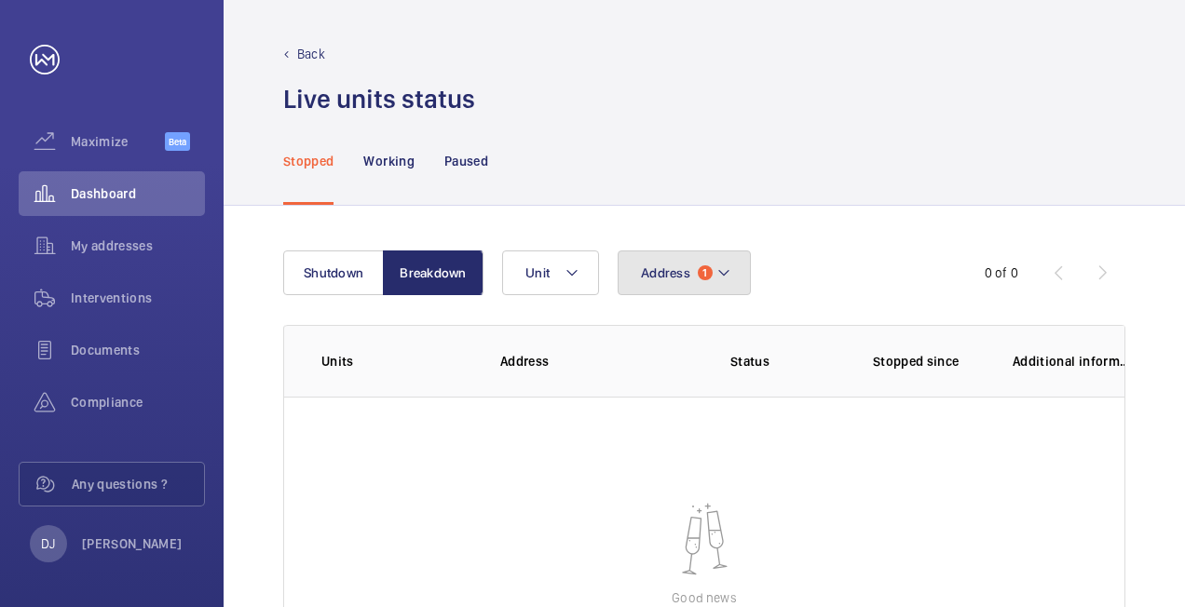
click at [674, 287] on button "Address 1" at bounding box center [684, 273] width 133 height 45
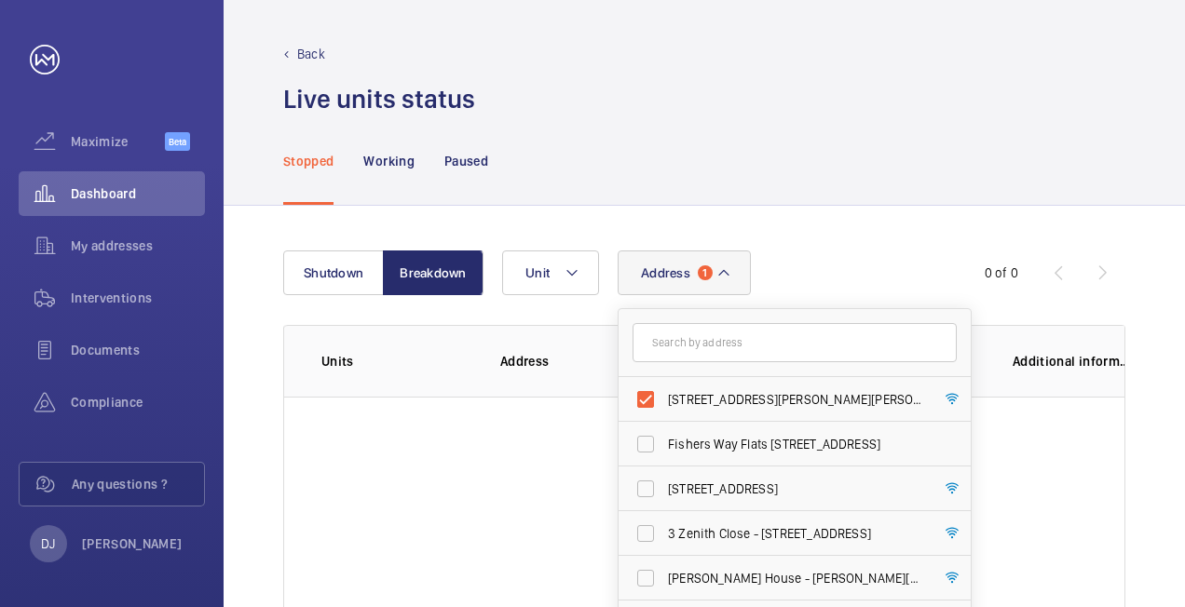
click at [754, 339] on input "text" at bounding box center [794, 342] width 324 height 39
click at [440, 197] on nav "Stopped Working Paused" at bounding box center [385, 160] width 205 height 88
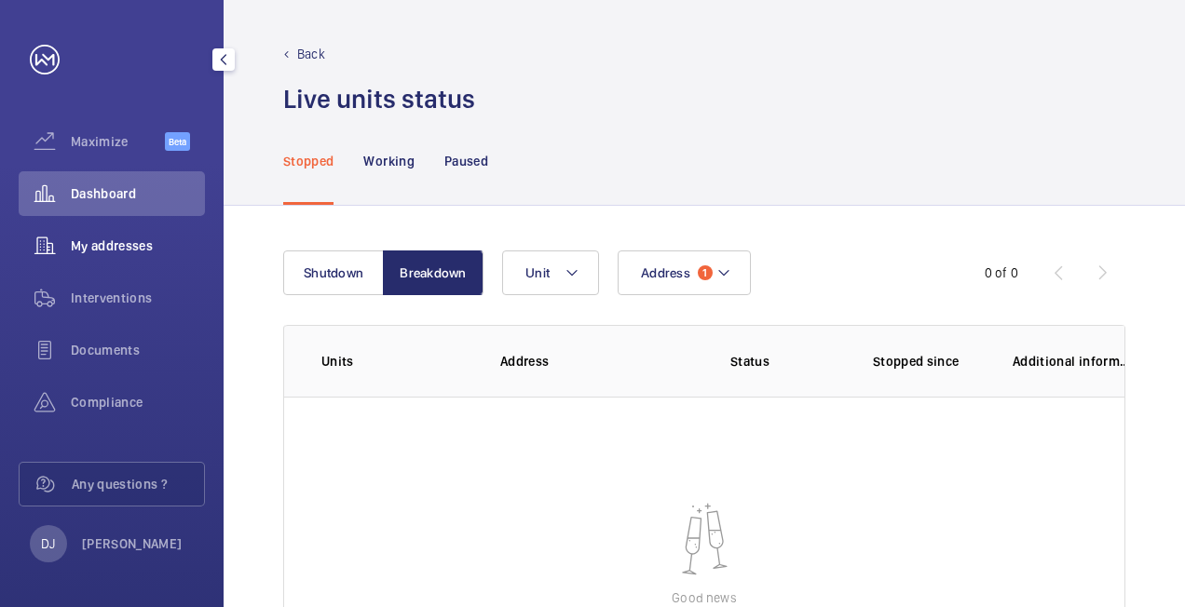
click at [88, 238] on span "My addresses" at bounding box center [138, 246] width 134 height 19
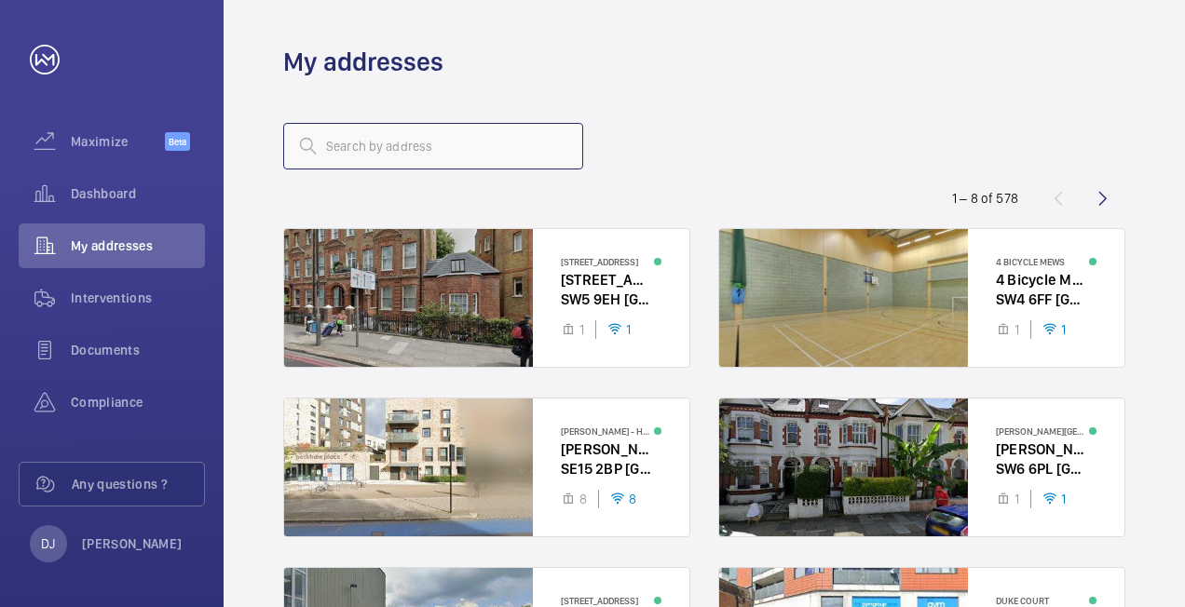
click at [469, 149] on input "text" at bounding box center [433, 146] width 300 height 47
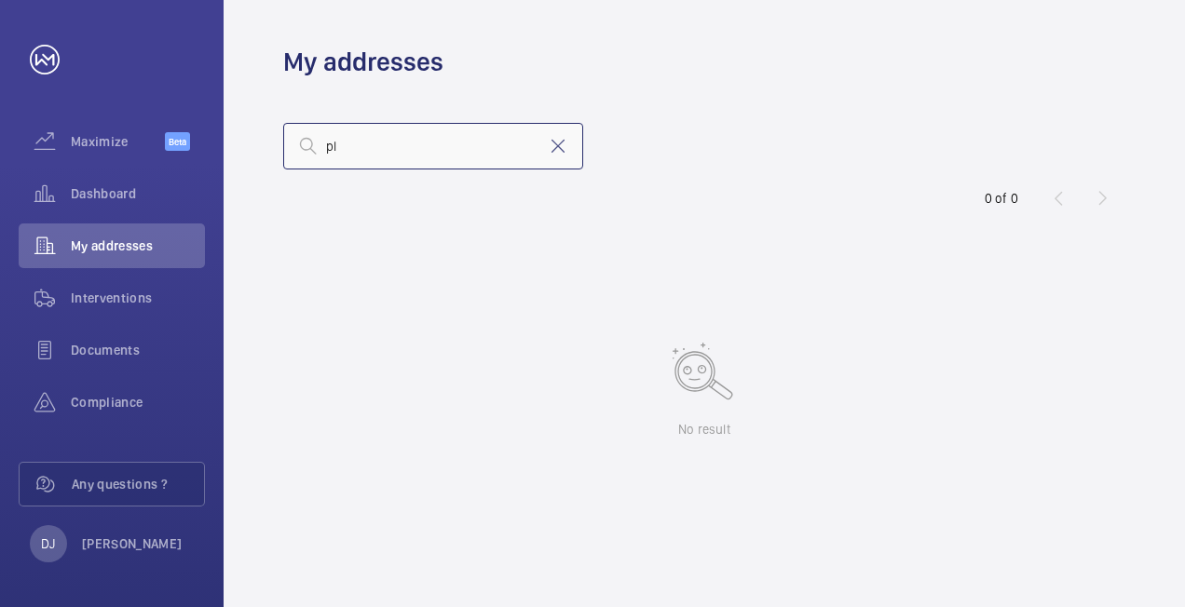
type input "p"
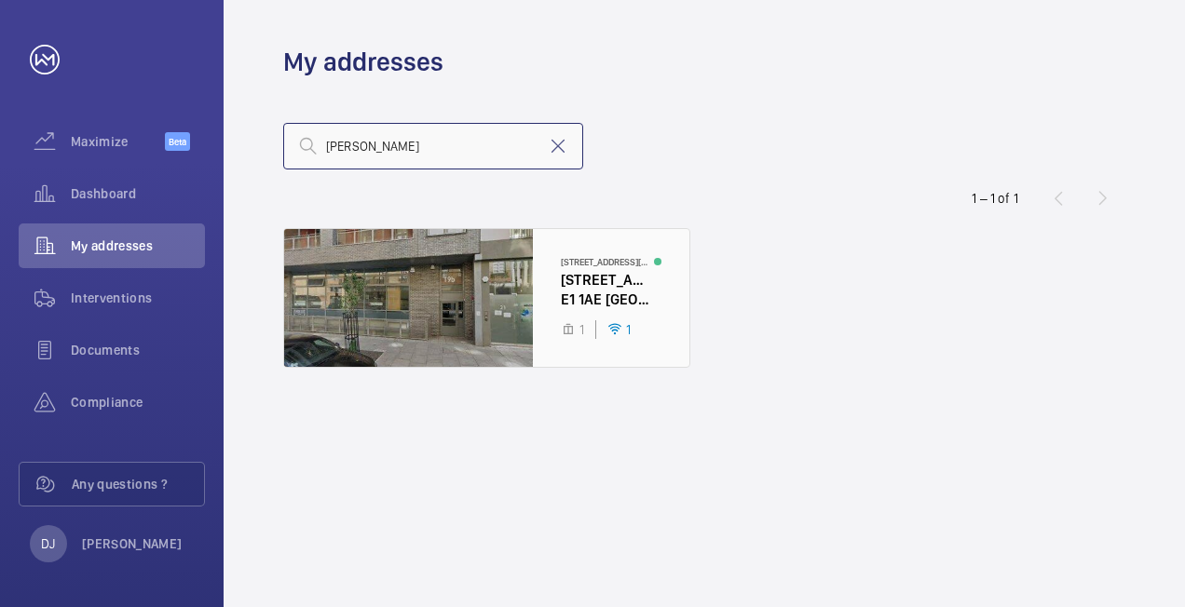
type input "[PERSON_NAME]"
click at [578, 270] on div at bounding box center [486, 298] width 405 height 138
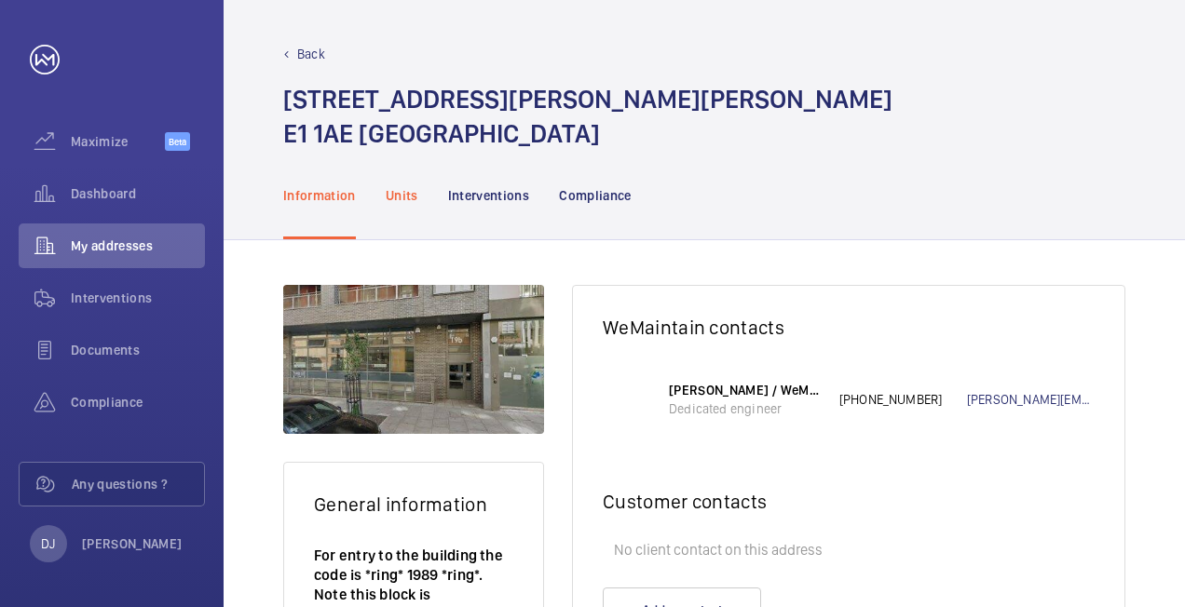
click at [415, 193] on p "Units" at bounding box center [402, 195] width 33 height 19
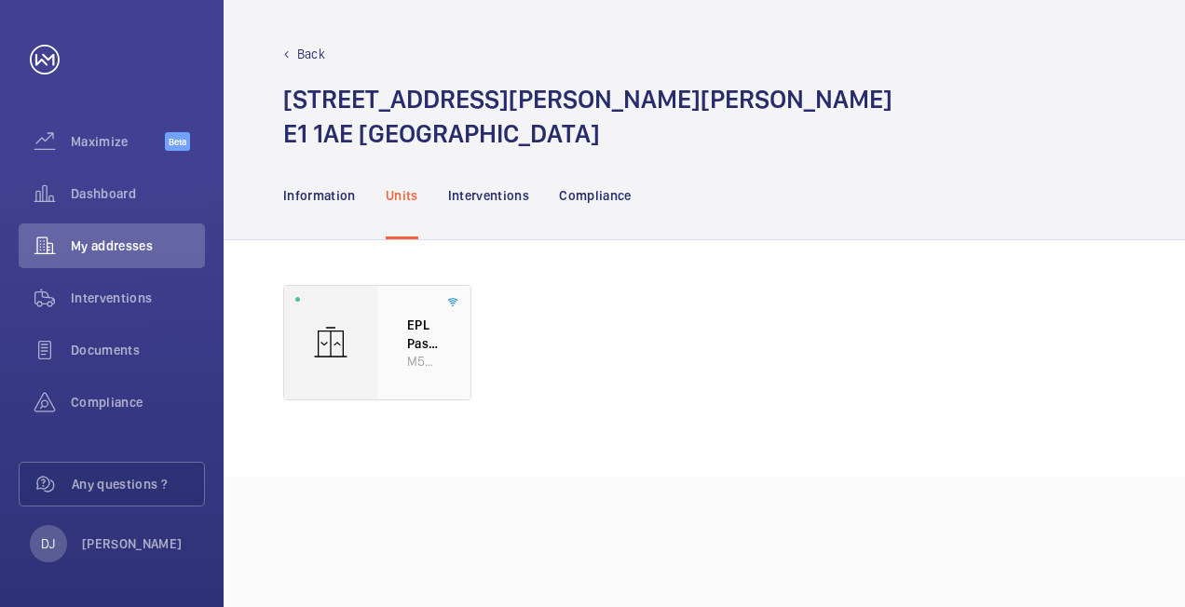
click at [417, 354] on p "M55910" at bounding box center [424, 361] width 34 height 18
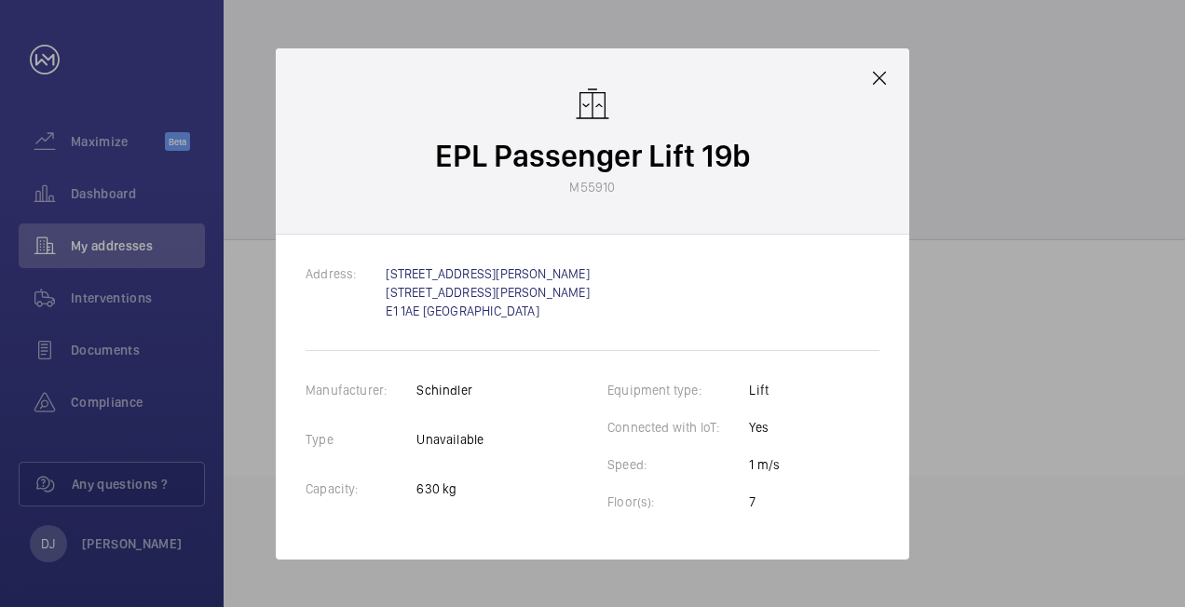
click at [876, 76] on mat-icon at bounding box center [879, 78] width 22 height 22
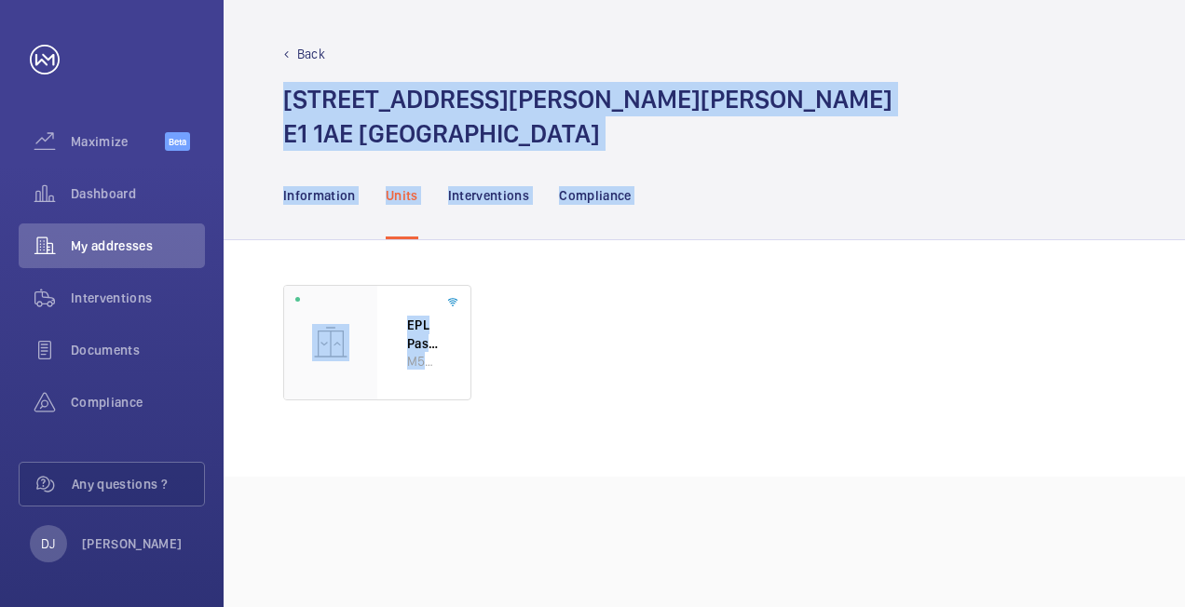
drag, startPoint x: 270, startPoint y: 79, endPoint x: 630, endPoint y: 416, distance: 492.9
click at [630, 416] on div "Back [STREET_ADDRESS][PERSON_NAME][PERSON_NAME] Information Units Interventions…" at bounding box center [704, 303] width 961 height 607
copy div "[STREET_ADDRESS][PERSON_NAME][PERSON_NAME] Information Units Interventions Comp…"
